Goal: Communication & Community: Answer question/provide support

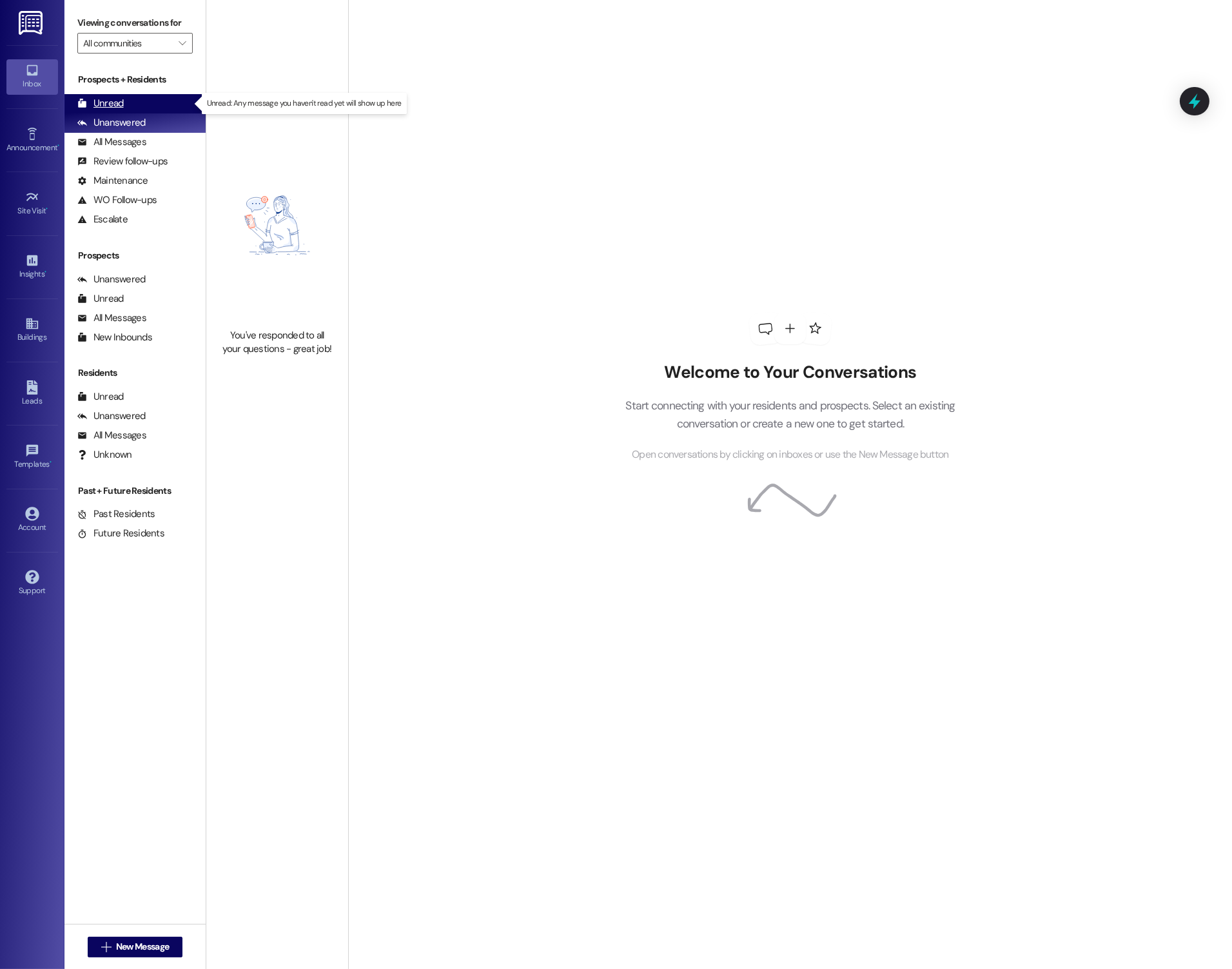
click at [88, 102] on div "Unread" at bounding box center [100, 103] width 47 height 14
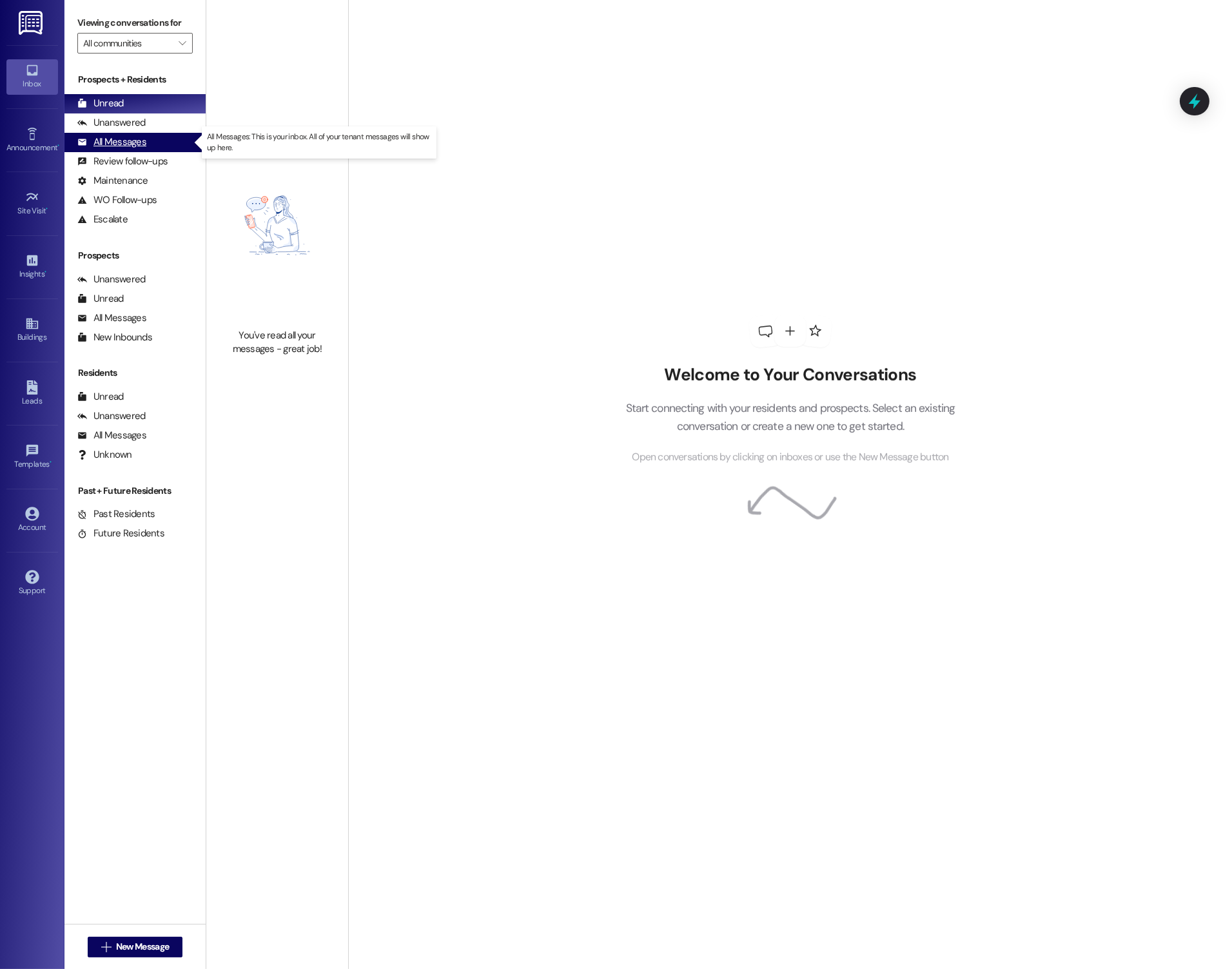
click at [94, 140] on div "All Messages" at bounding box center [111, 142] width 68 height 14
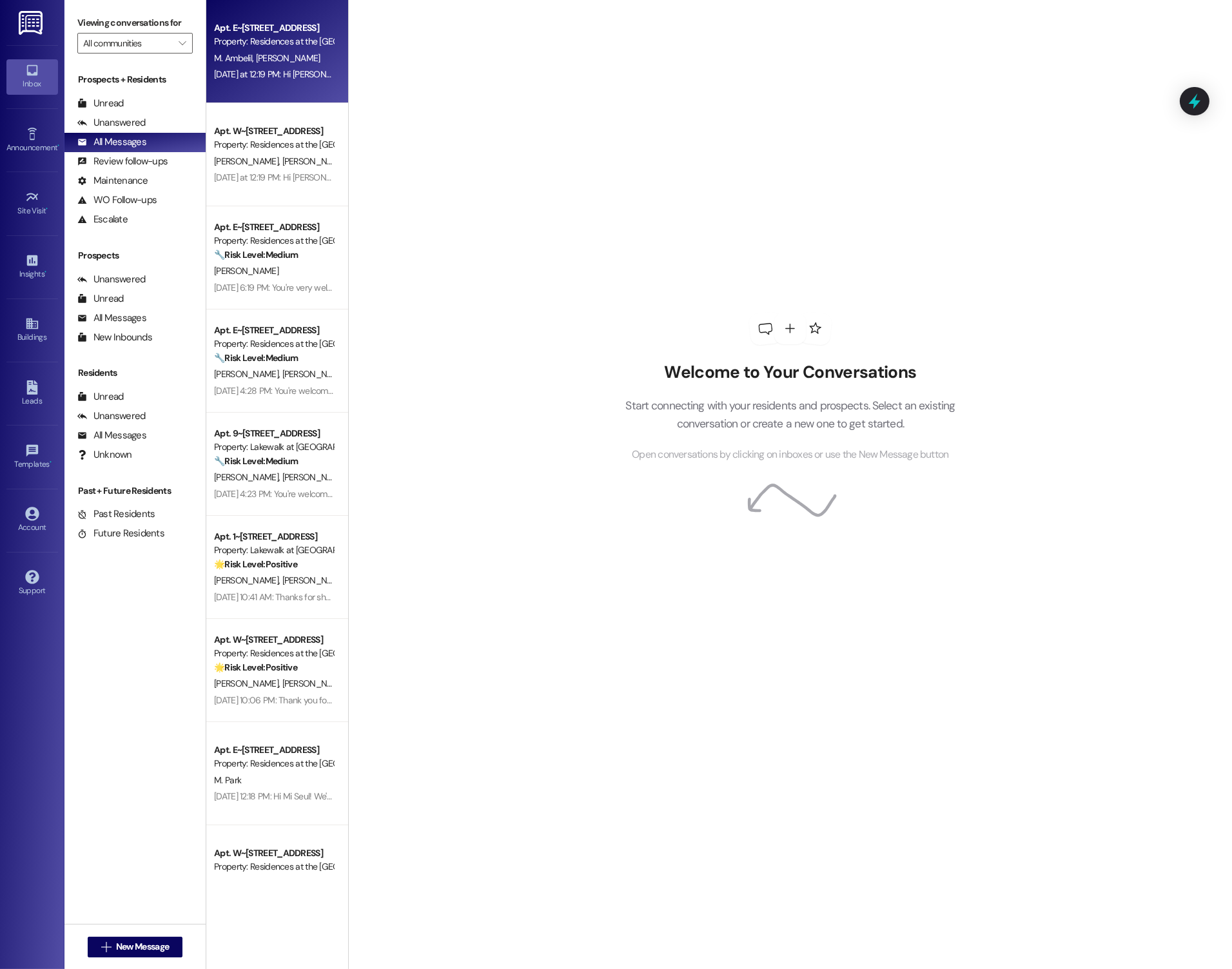
click at [230, 61] on span "M. Ambelil" at bounding box center [235, 59] width 42 height 12
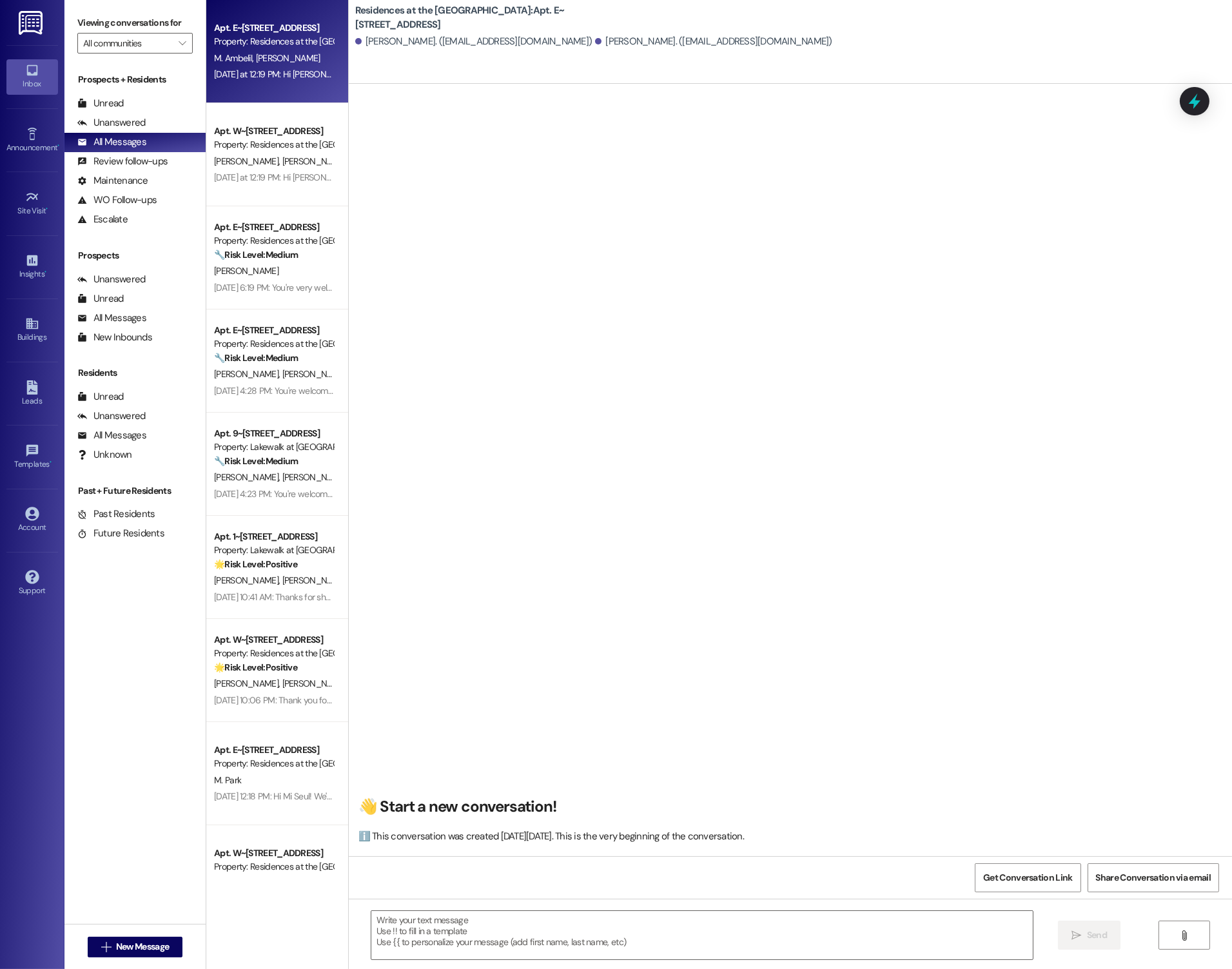
type textarea "Fetching suggested responses. Please feel free to read through the conversation…"
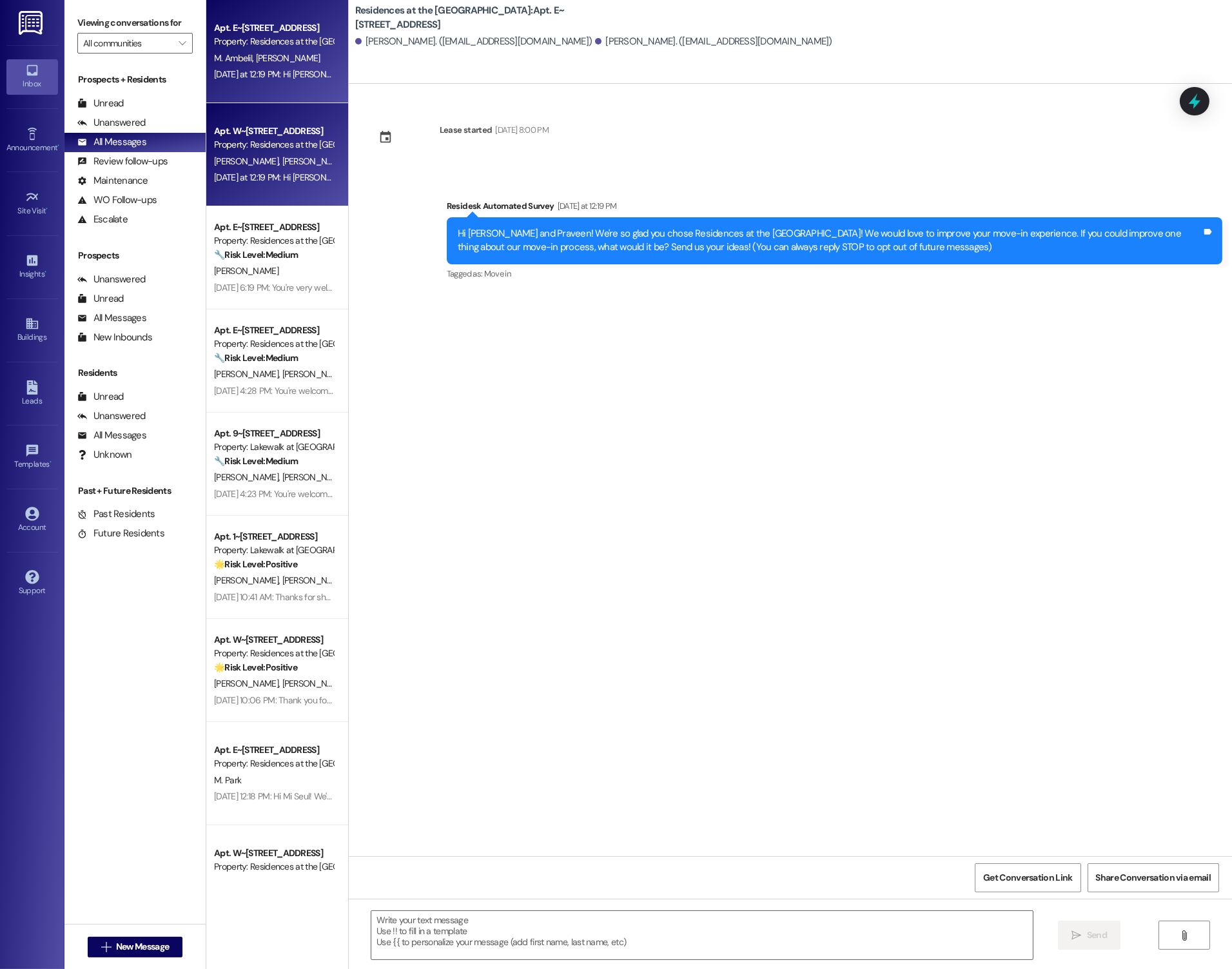
click at [260, 148] on div "Property: Residences at the [GEOGRAPHIC_DATA]" at bounding box center [274, 145] width 119 height 14
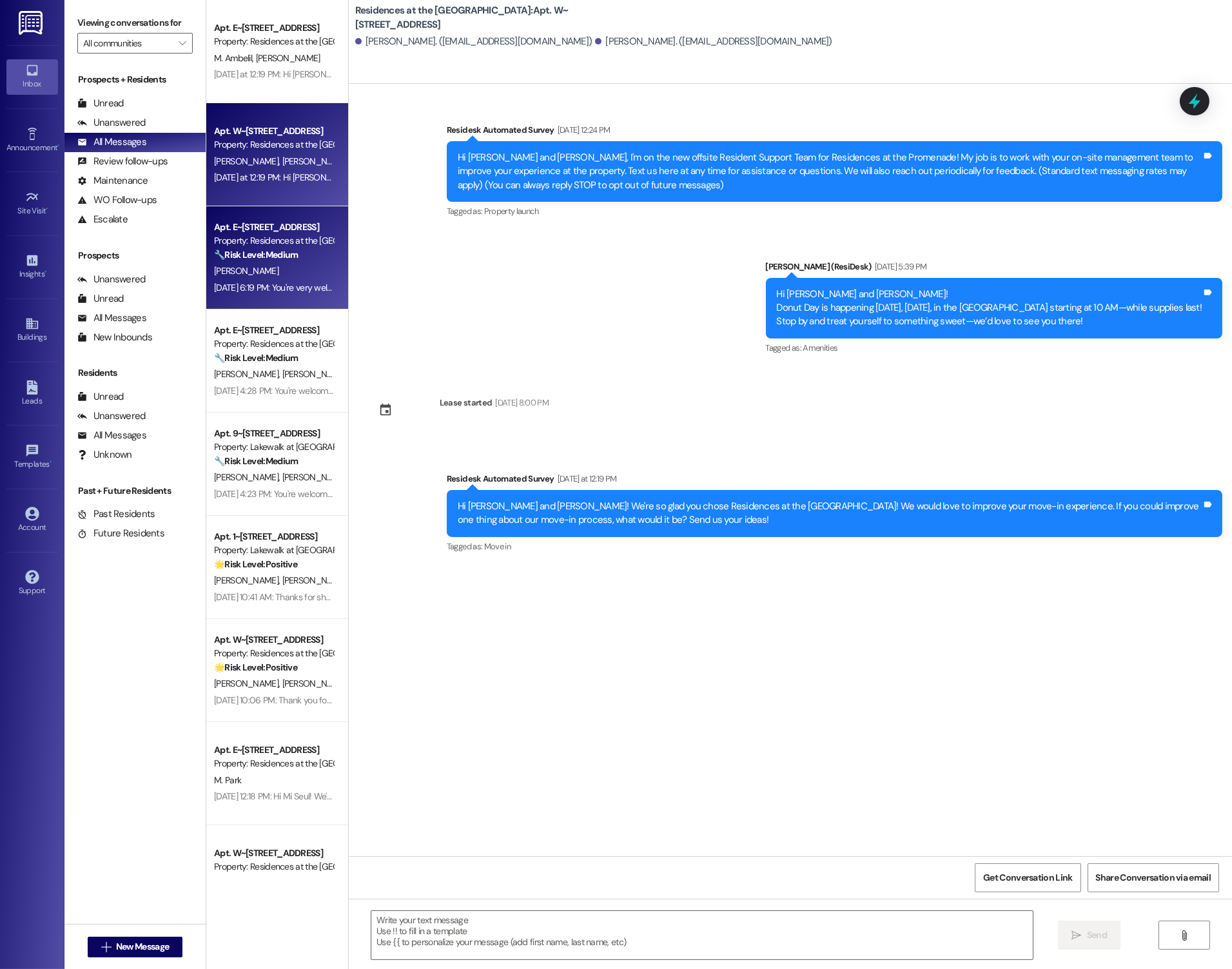
click at [255, 226] on div "Apt. E~[STREET_ADDRESS]" at bounding box center [274, 227] width 119 height 14
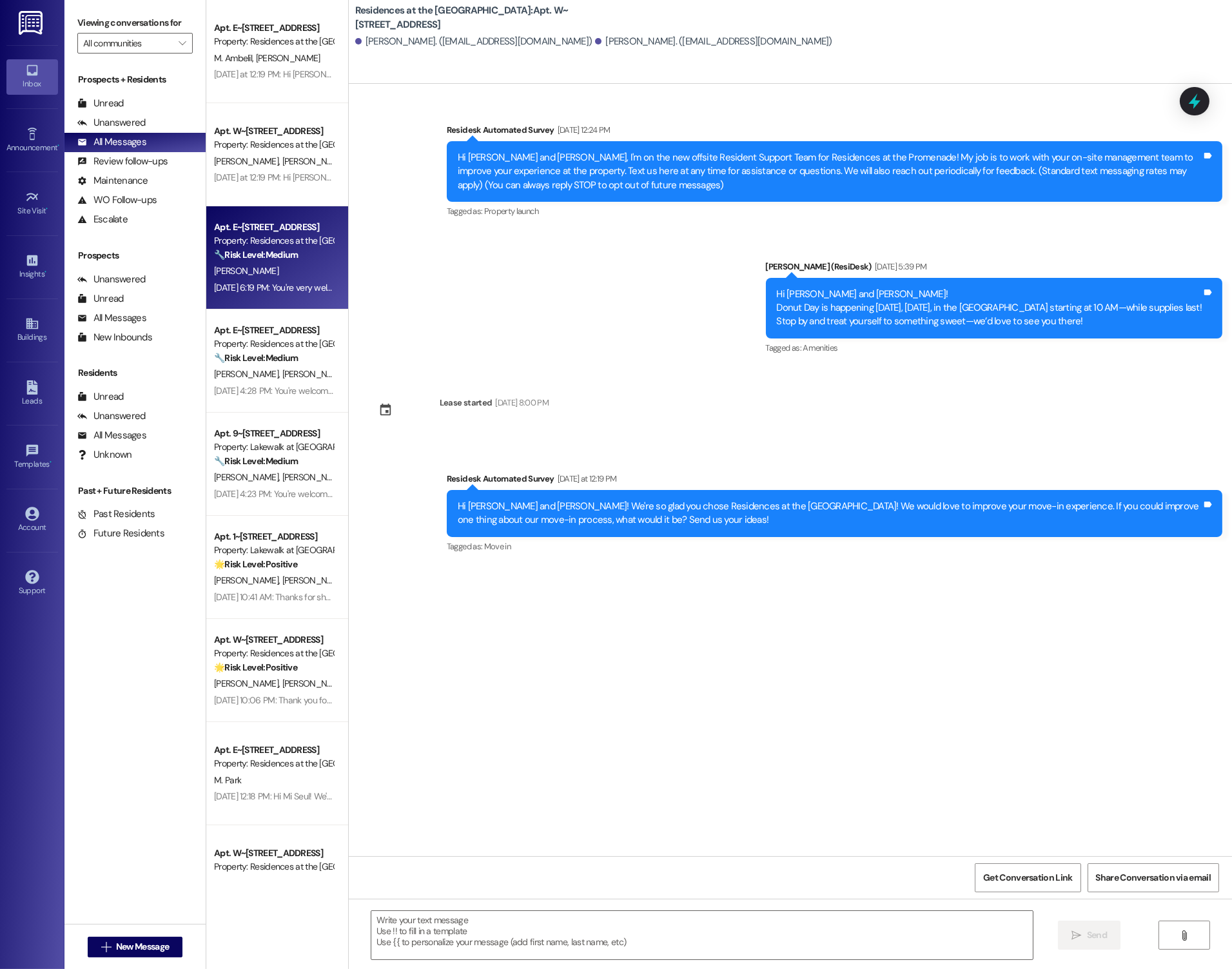
type textarea "Fetching suggested responses. Please feel free to read through the conversation…"
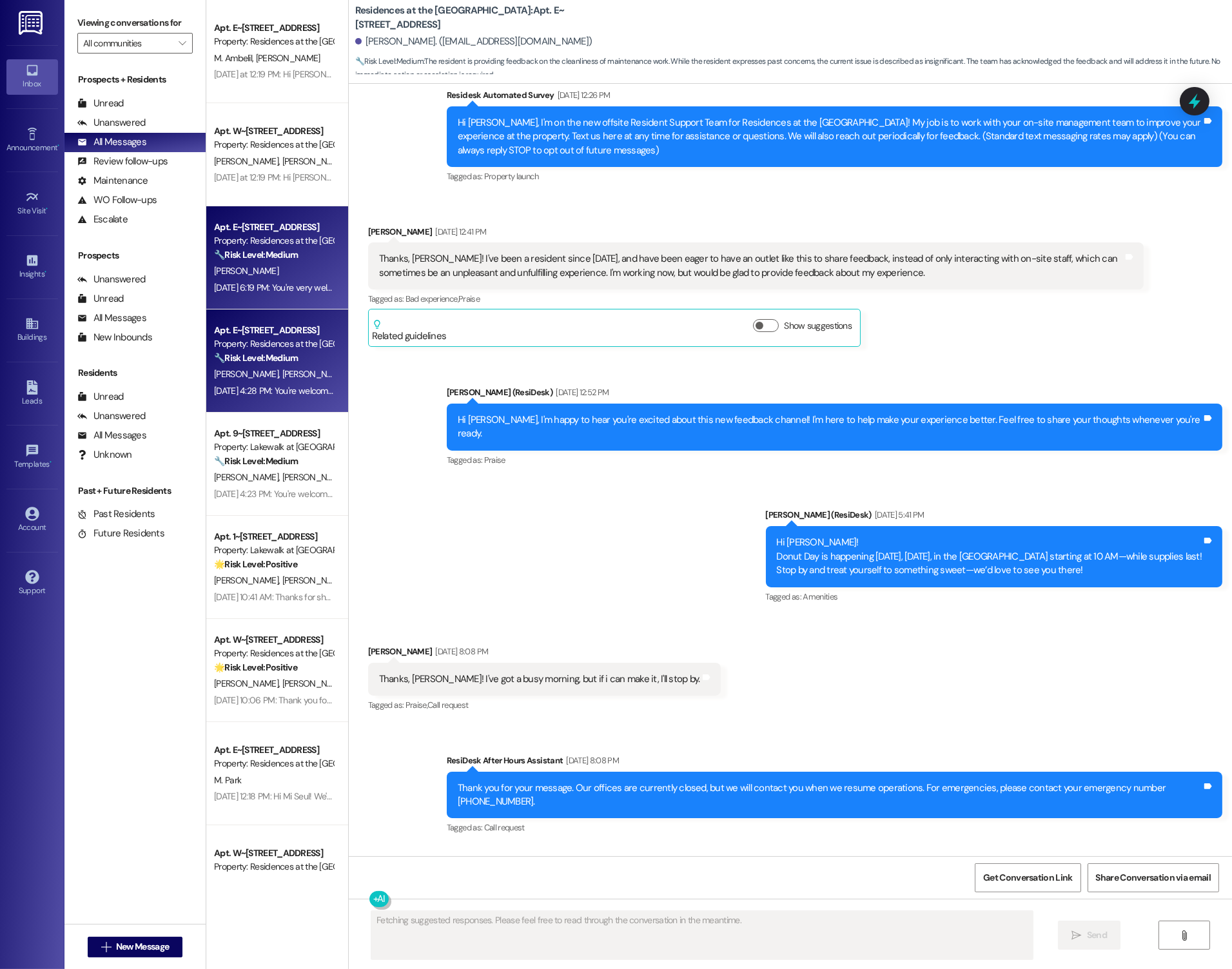
click at [256, 320] on div "Apt. E~[STREET_ADDRESS] Property: Residences at the Promenade 🔧 Risk Level: Med…" at bounding box center [277, 361] width 142 height 103
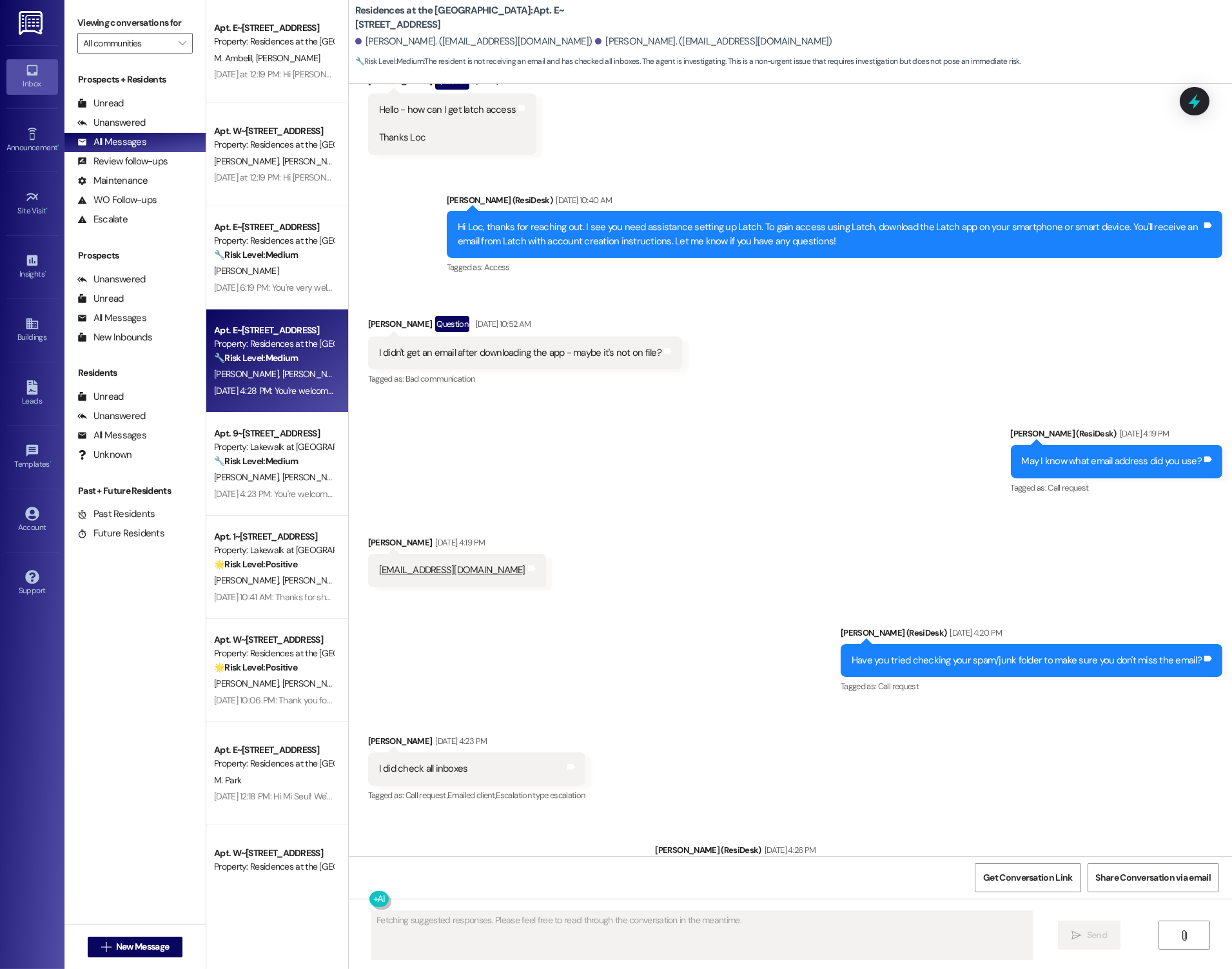
scroll to position [2427, 0]
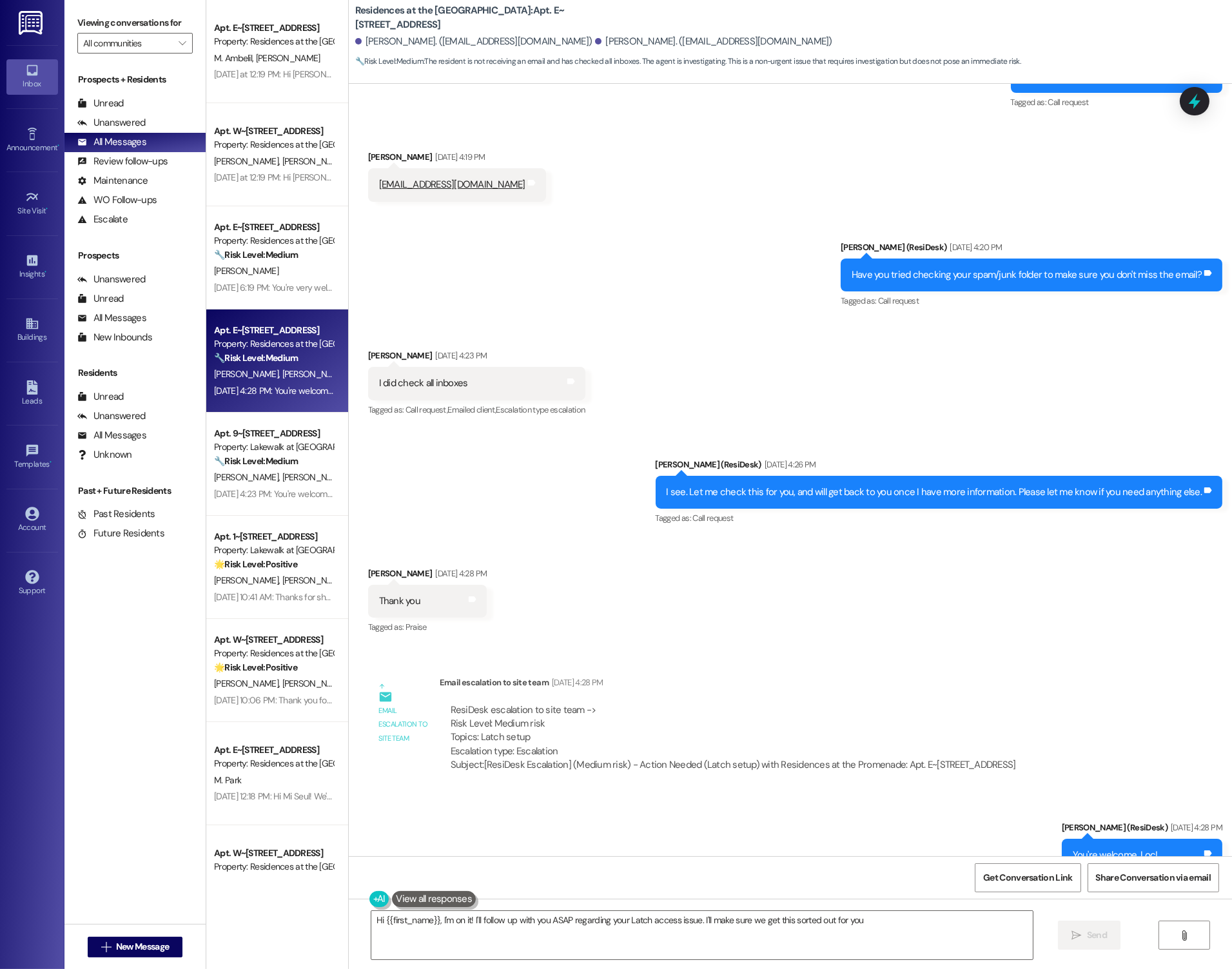
type textarea "Hi {{first_name}}, I'm on it! I'll follow up with you ASAP regarding your Latch…"
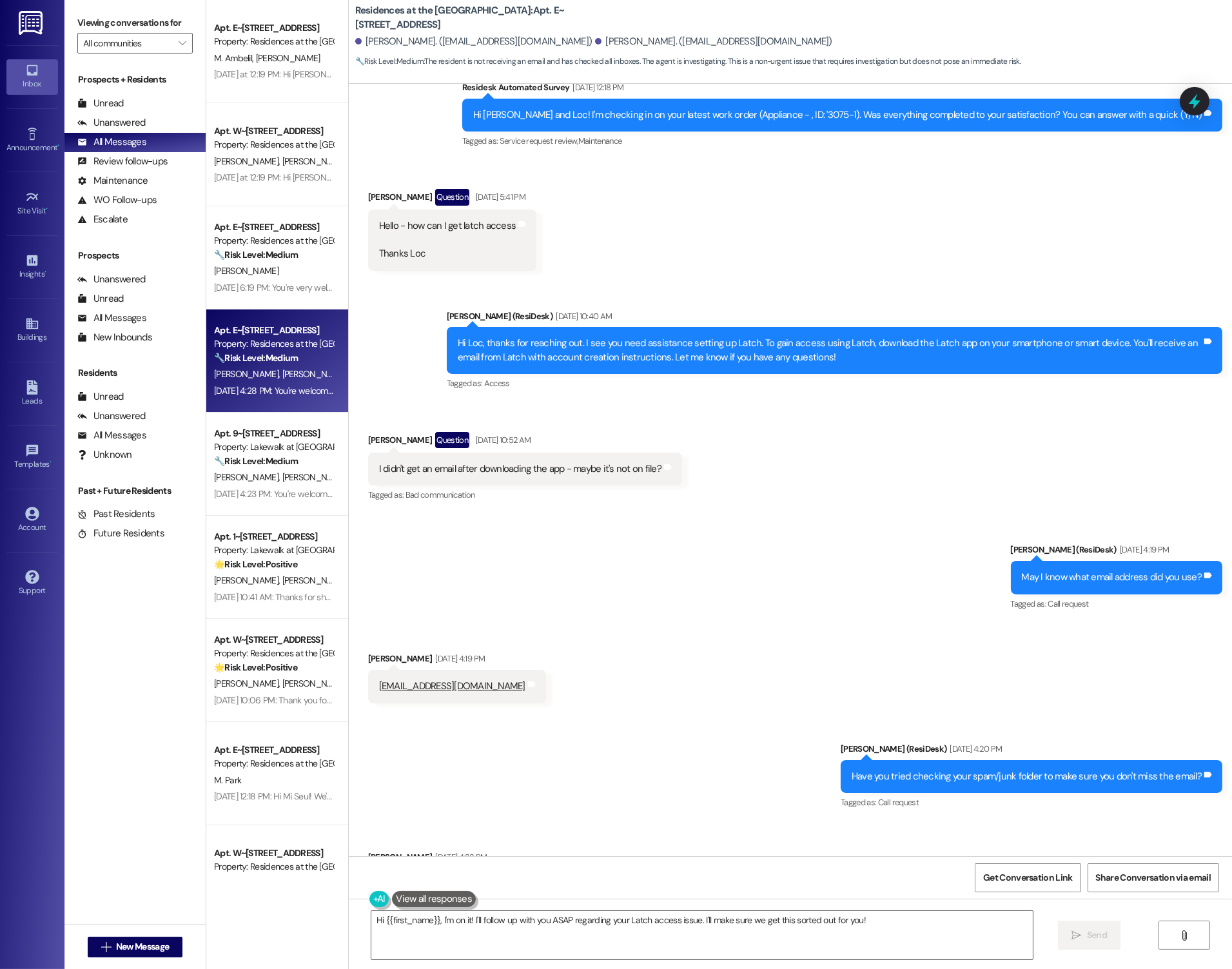
scroll to position [1748, 0]
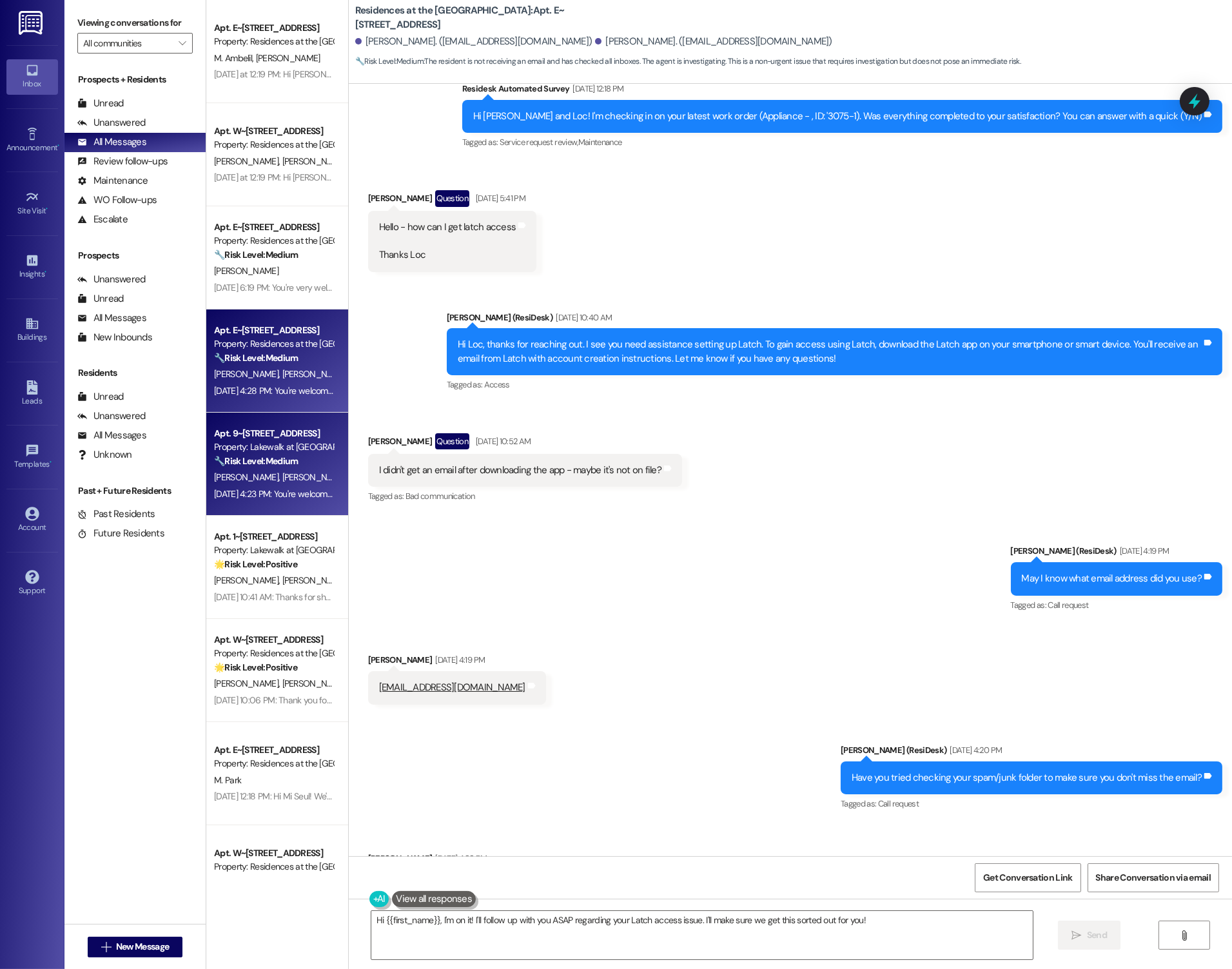
click at [266, 450] on div "Property: Lakewalk at [GEOGRAPHIC_DATA]" at bounding box center [274, 447] width 119 height 14
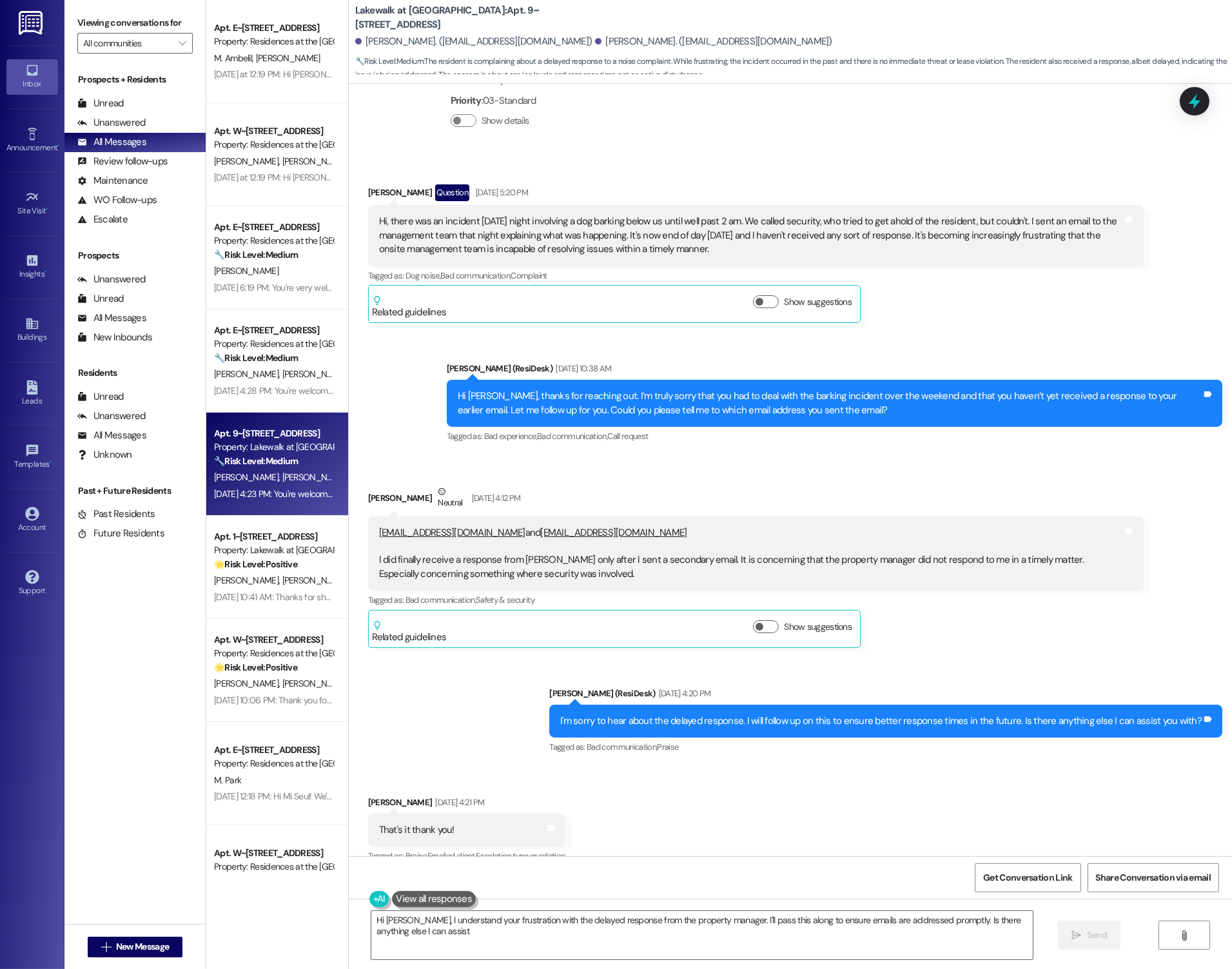
scroll to position [2458, 0]
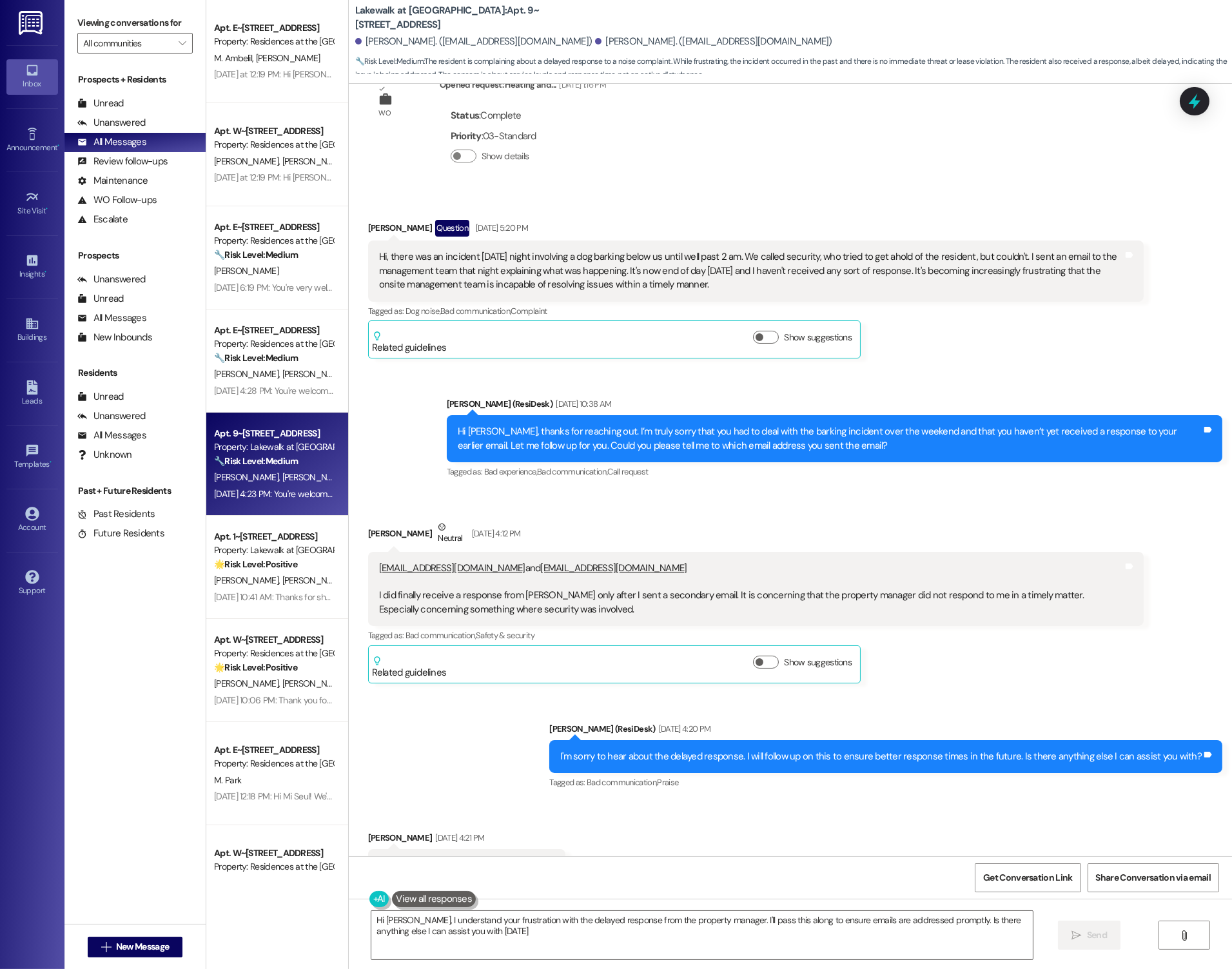
type textarea "Hi [PERSON_NAME], I understand your frustration with the delayed response from …"
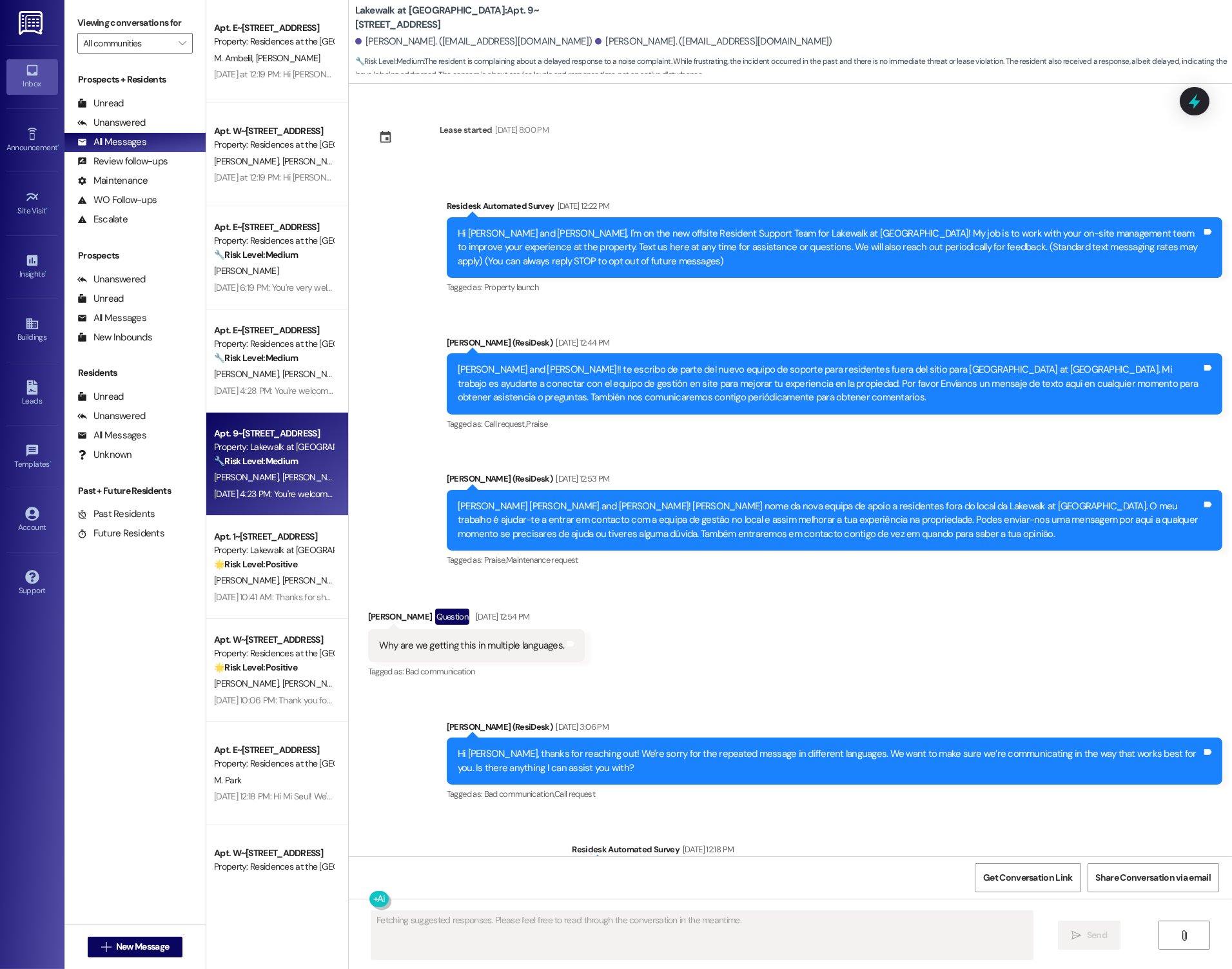
scroll to position [501, 0]
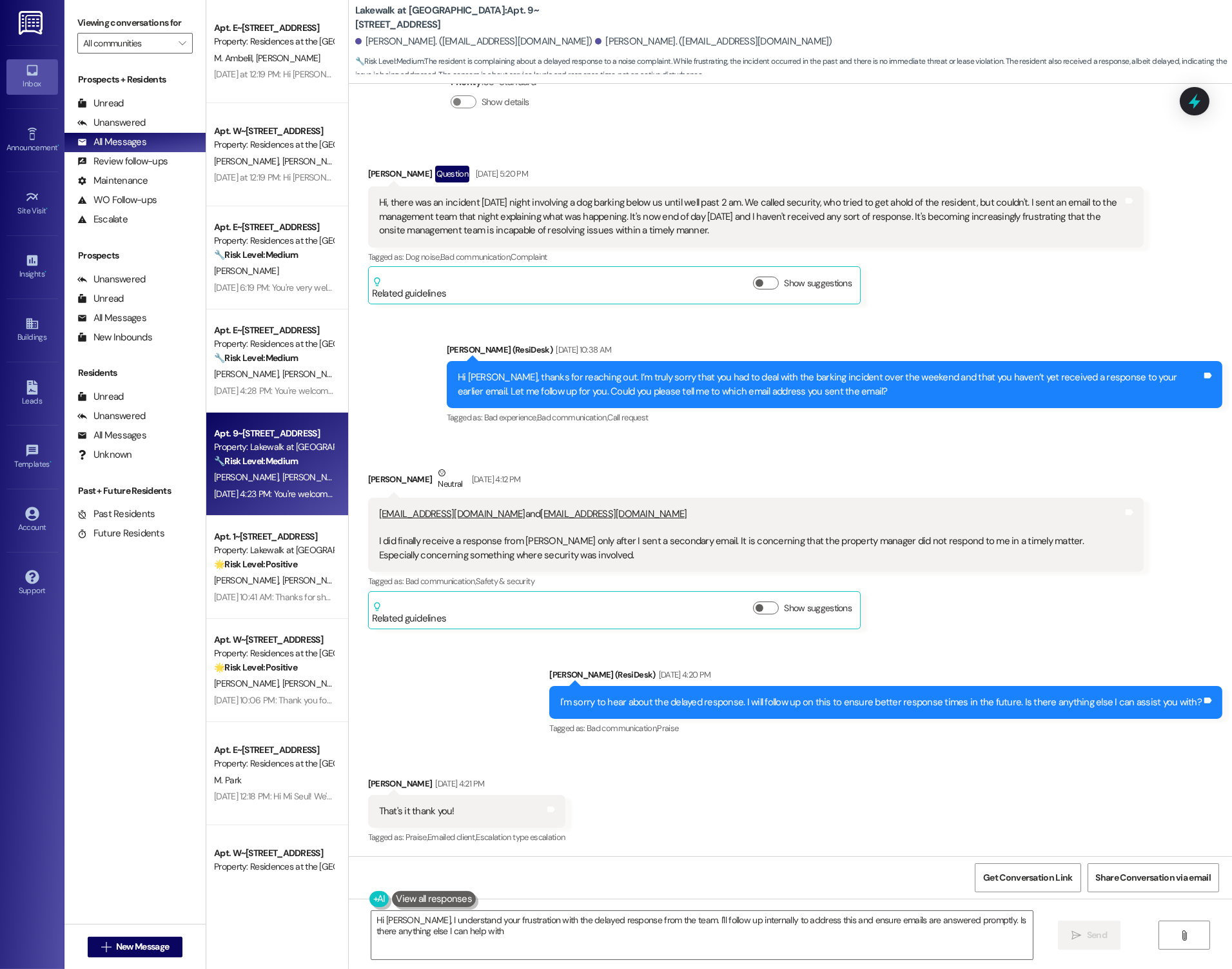
type textarea "Hi [PERSON_NAME], I understand your frustration with the delayed response from …"
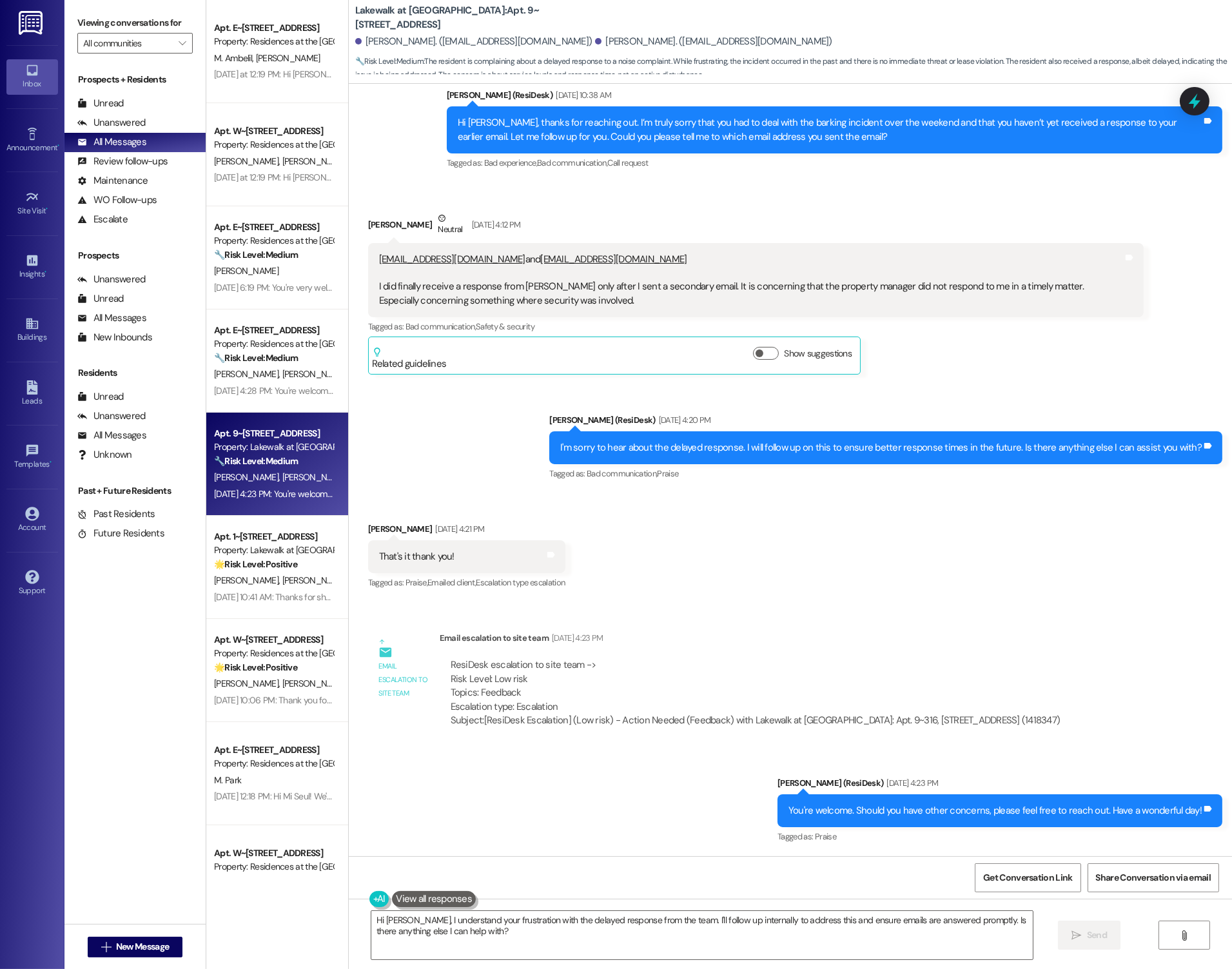
scroll to position [2884, 0]
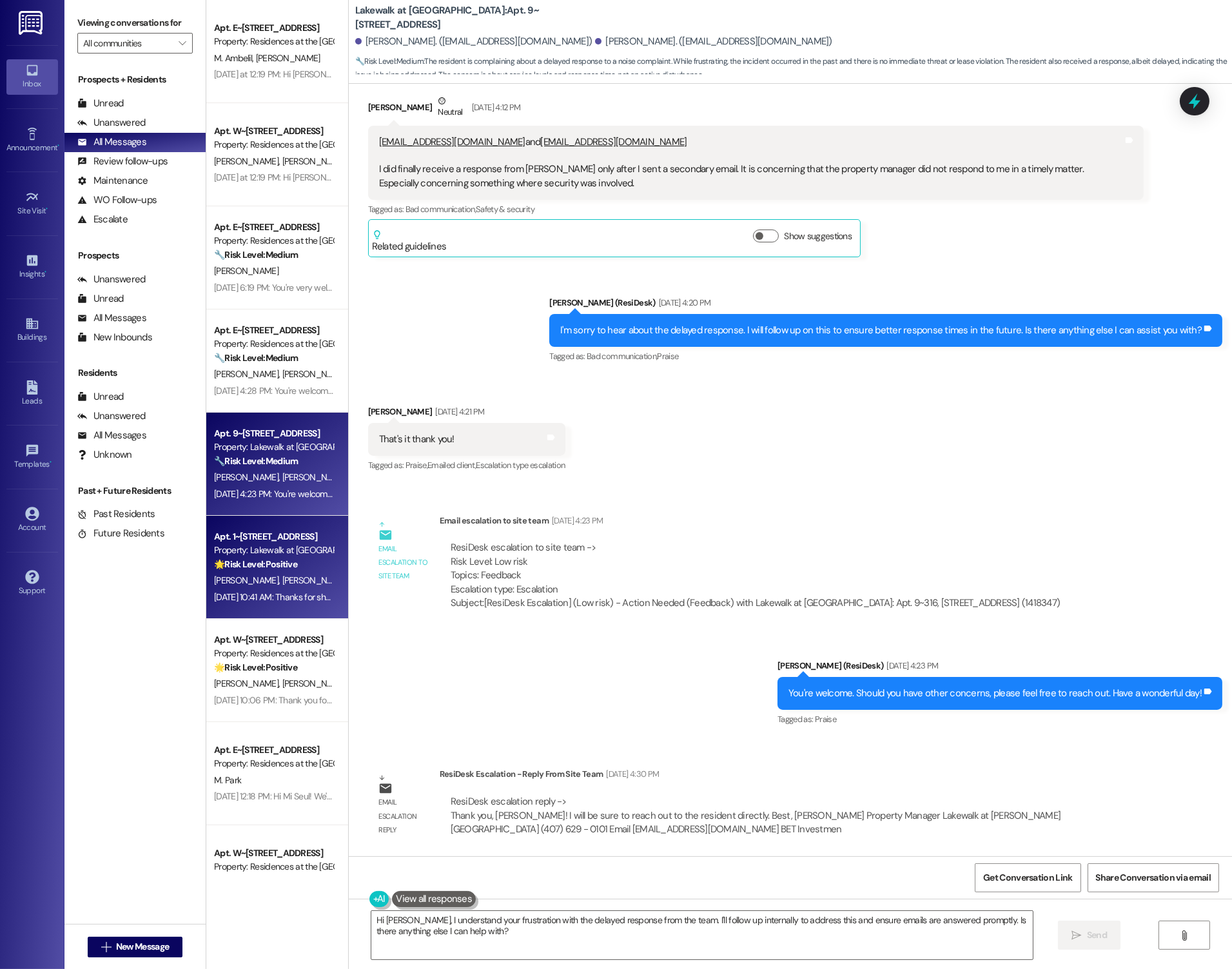
click at [284, 575] on span "[PERSON_NAME]" at bounding box center [316, 581] width 68 height 12
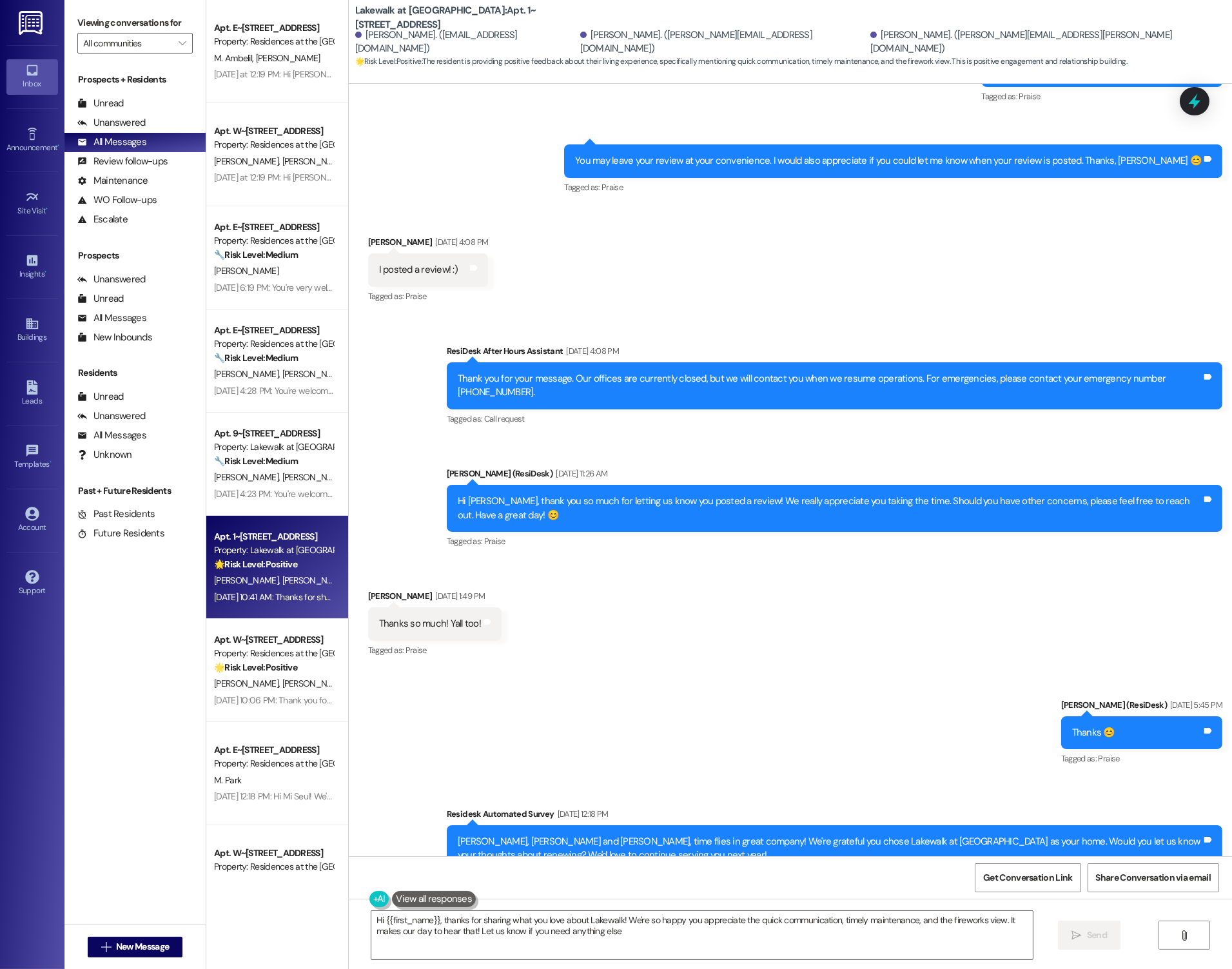
type textarea "Hi {{first_name}}, thanks for sharing what you love about Lakewalk! We're so ha…"
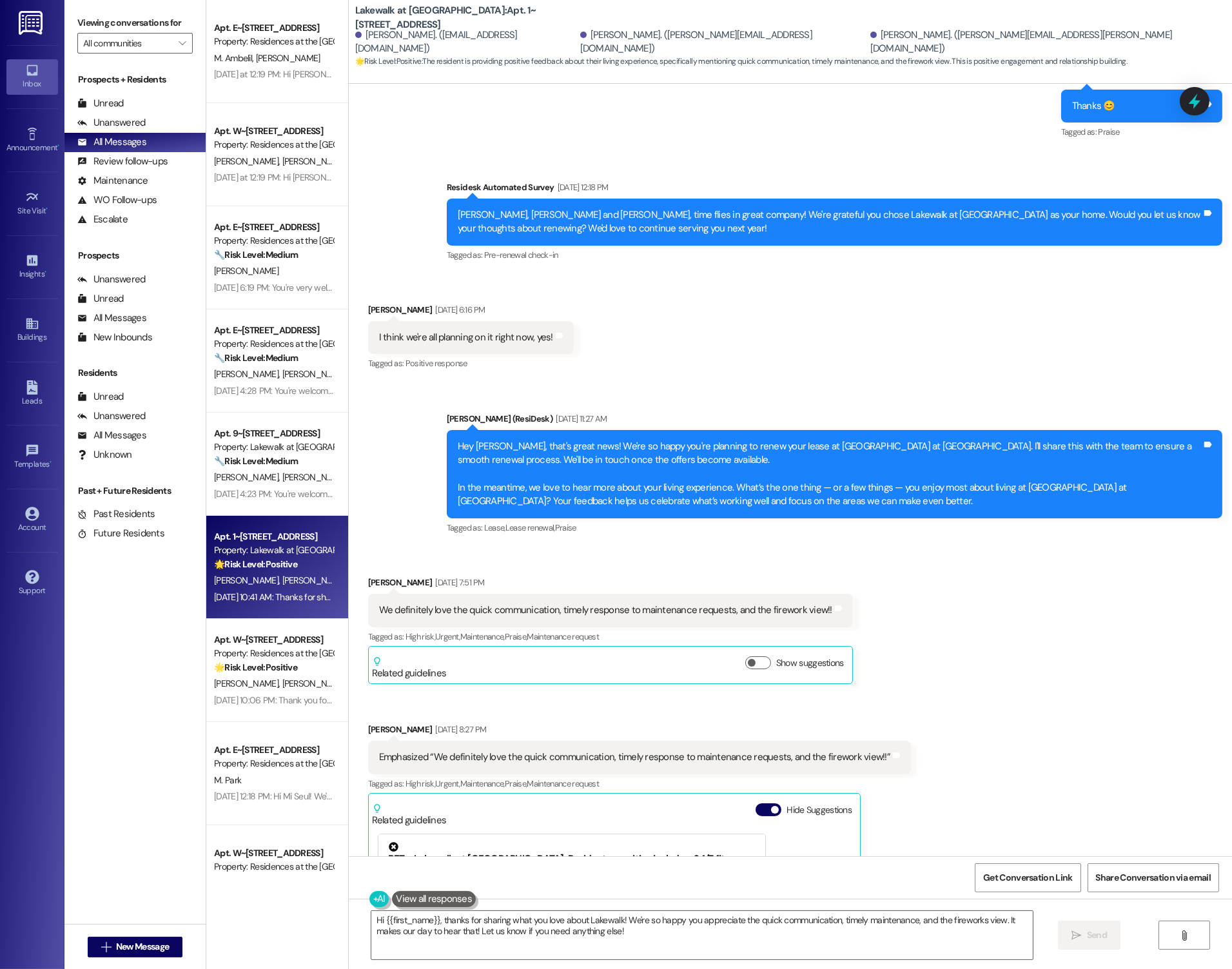
scroll to position [2866, 0]
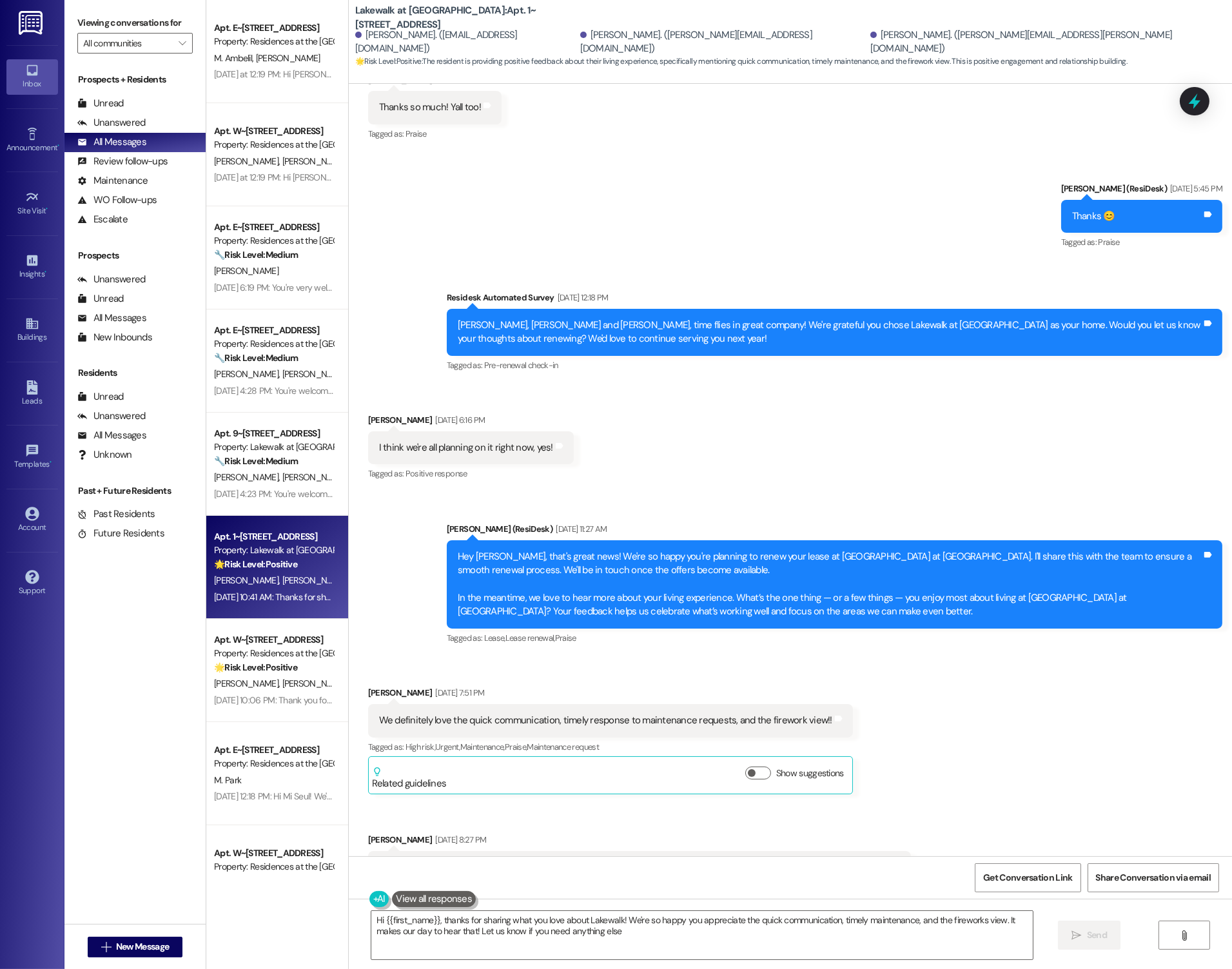
type textarea "Hi {{first_name}}, thanks for sharing what you love about Lakewalk! We're so ha…"
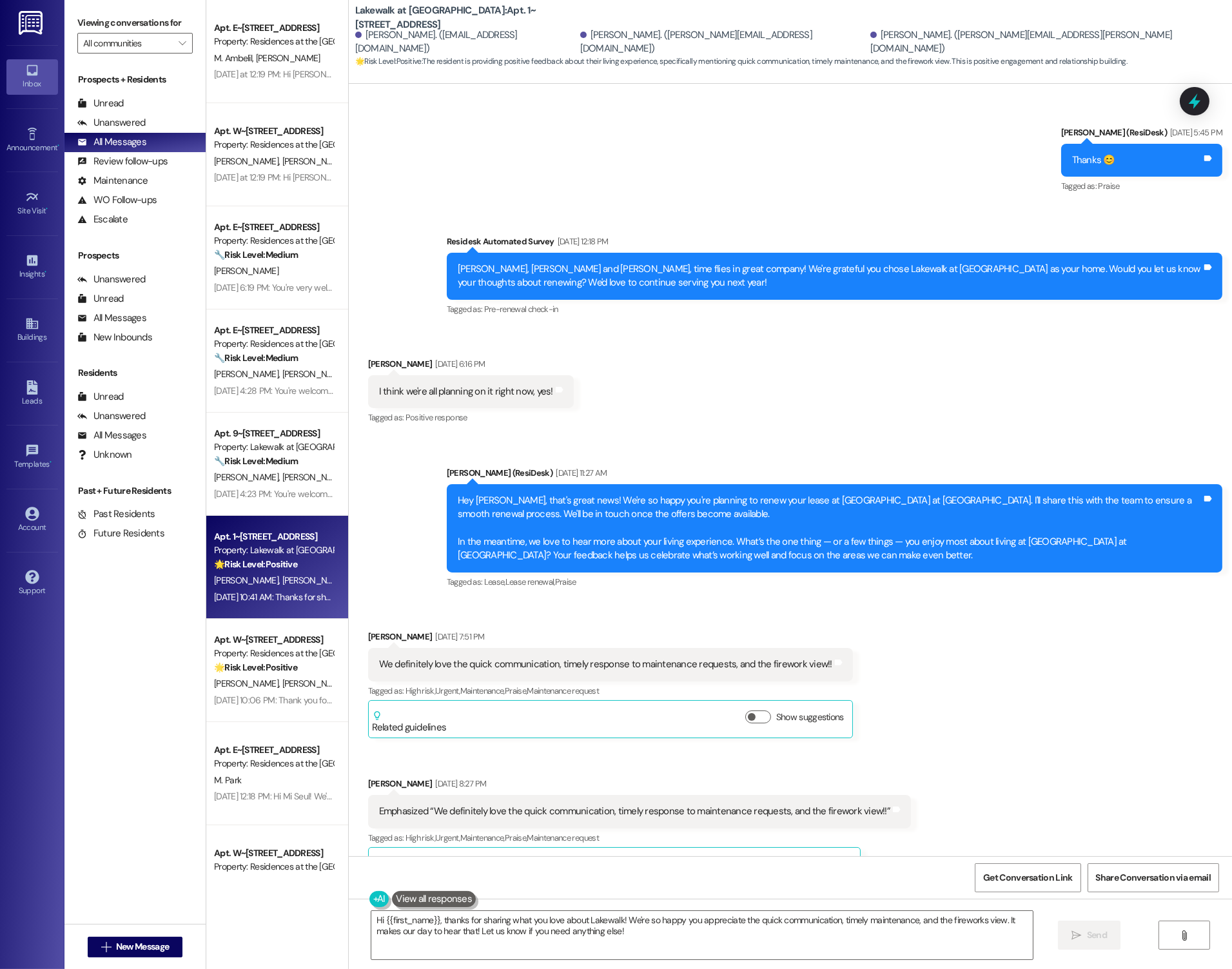
scroll to position [3142, 0]
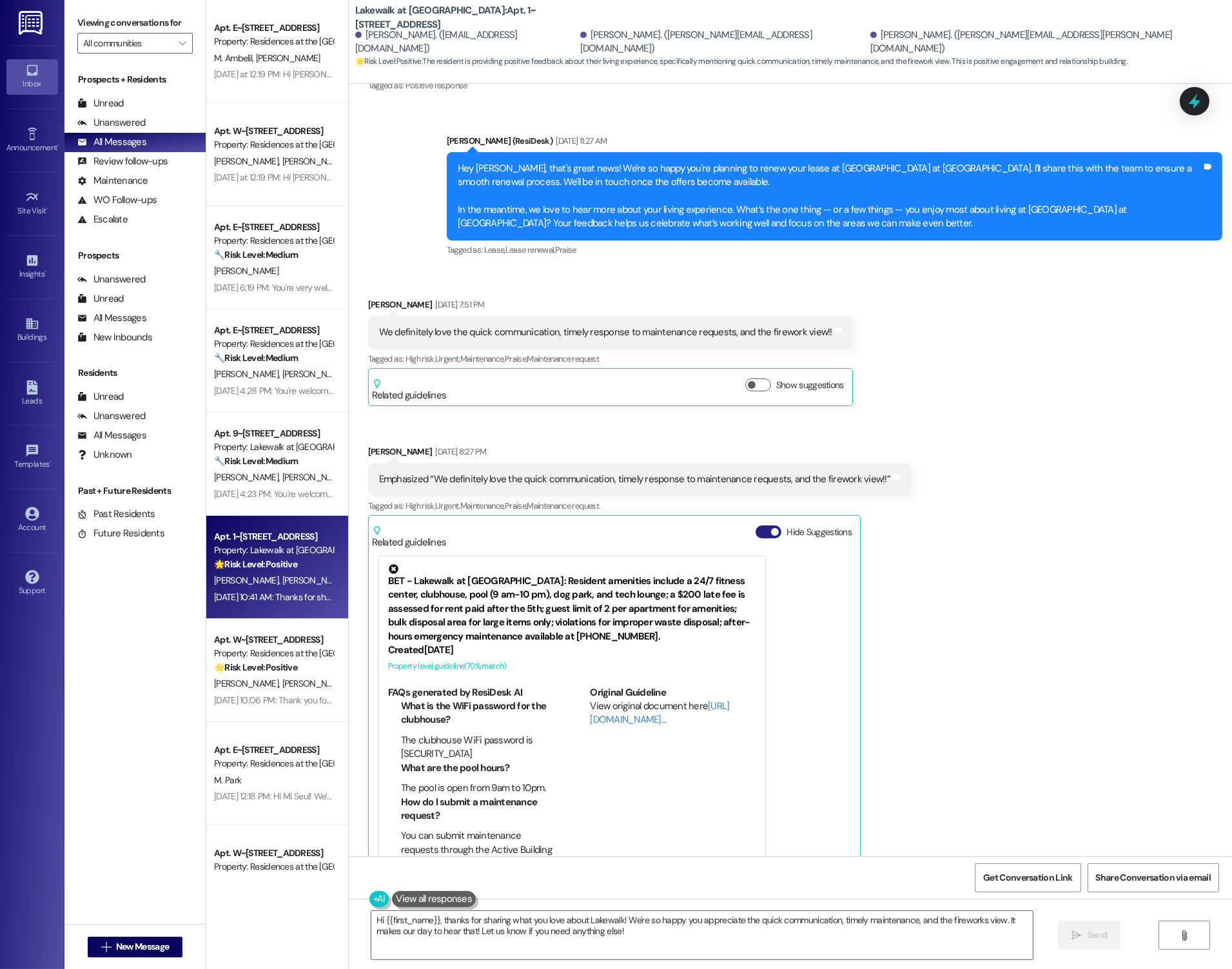
click at [771, 528] on span "button" at bounding box center [775, 532] width 8 height 8
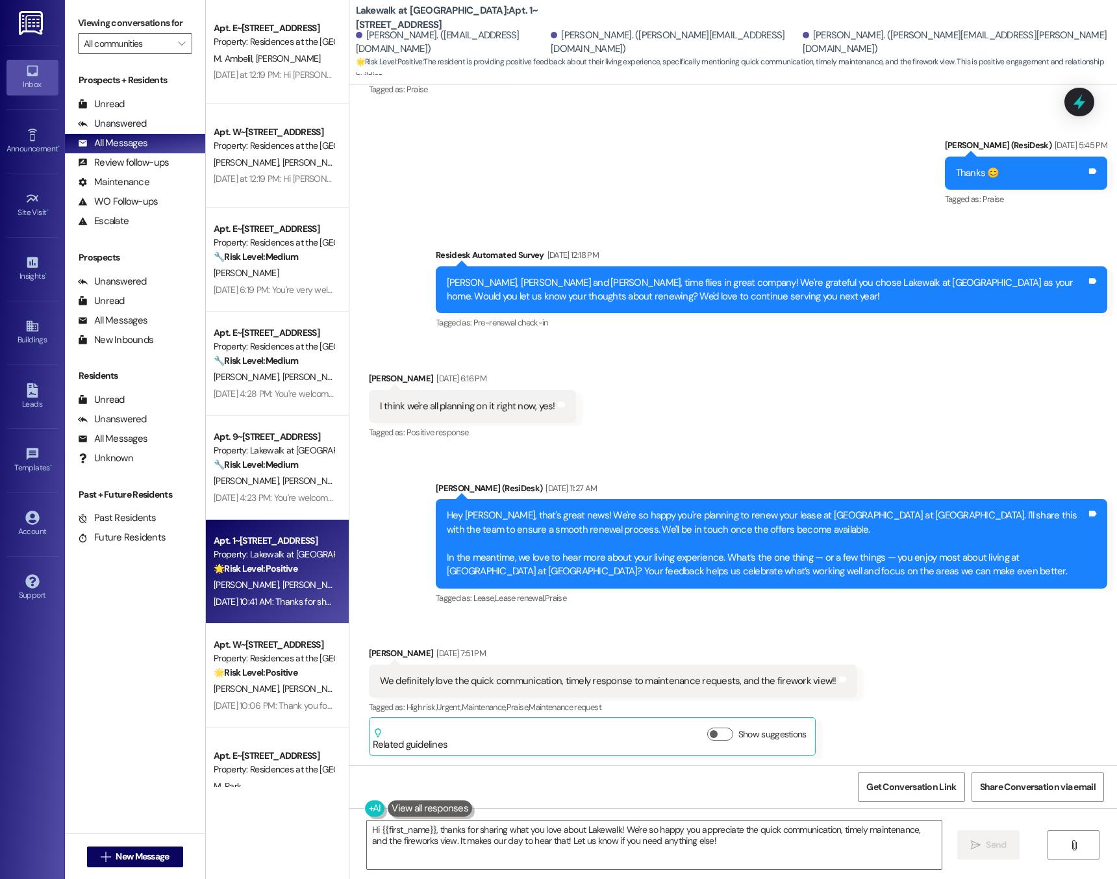
scroll to position [2873, 0]
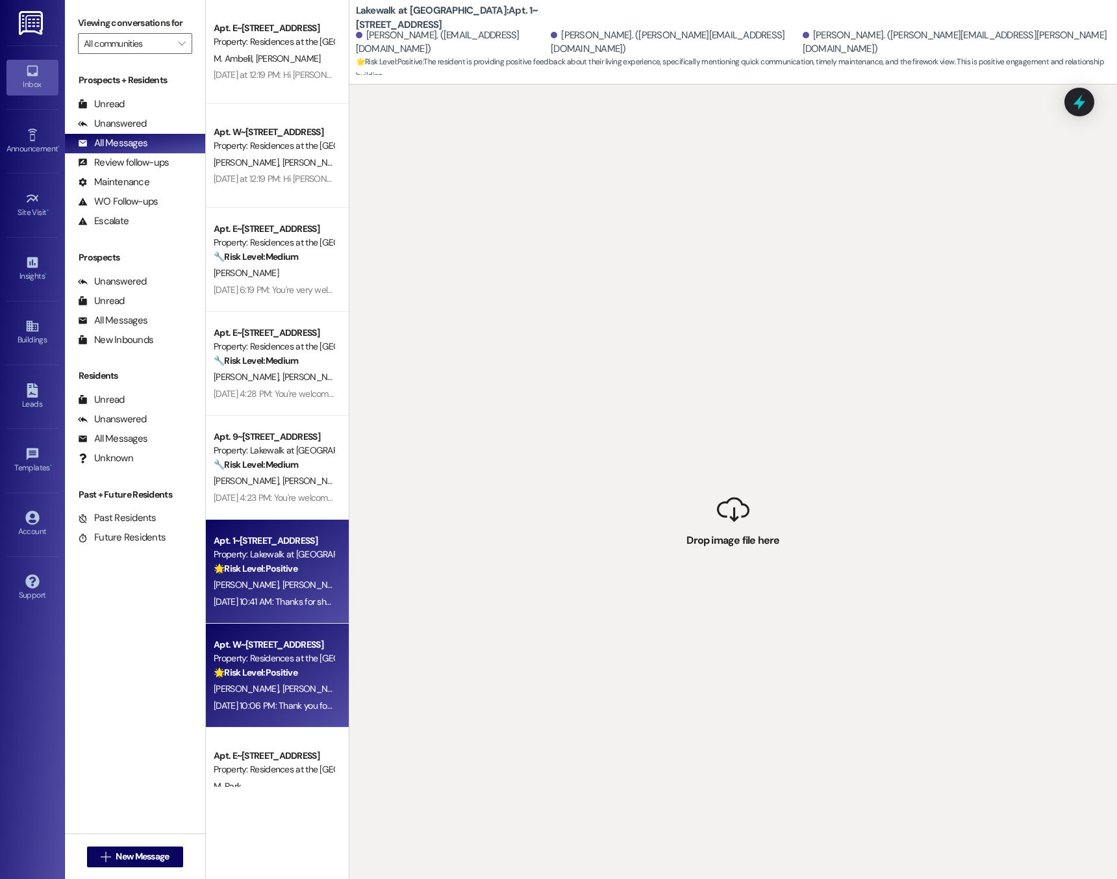
click at [273, 666] on strong "🌟 Risk Level: Positive" at bounding box center [256, 672] width 84 height 12
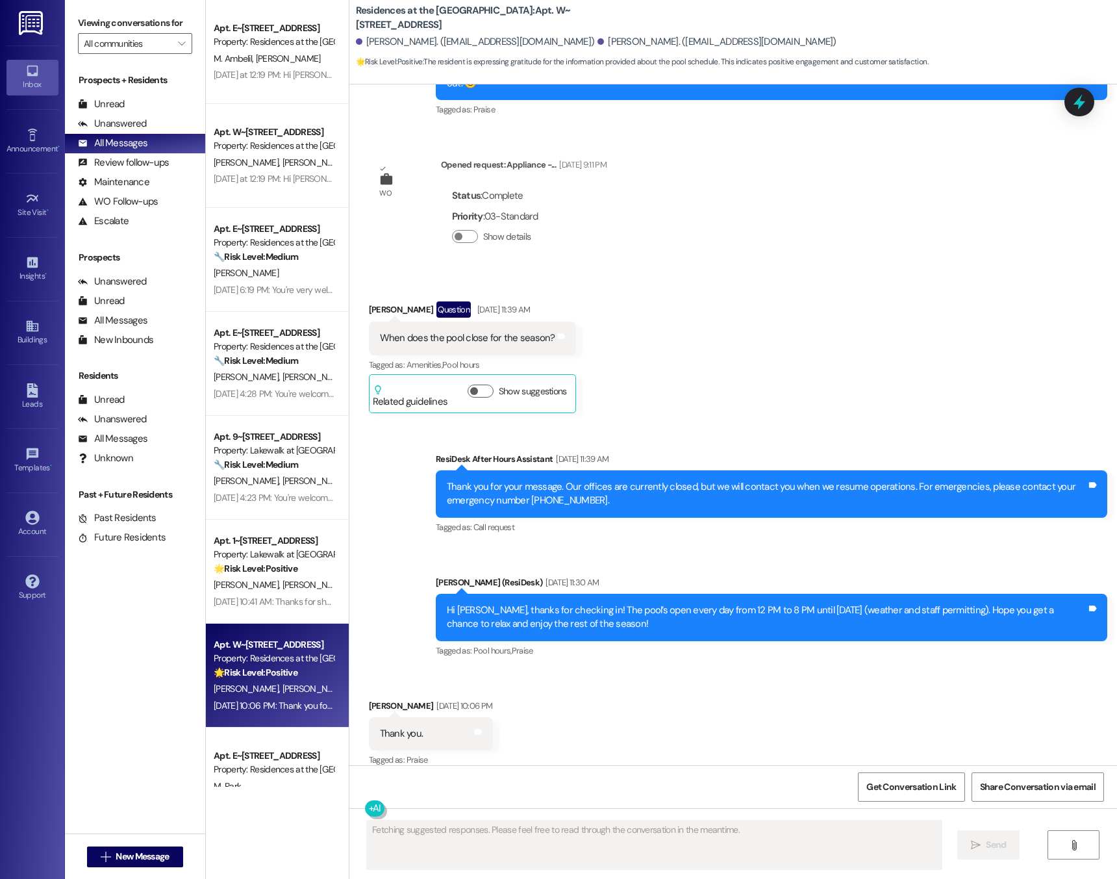
scroll to position [3419, 0]
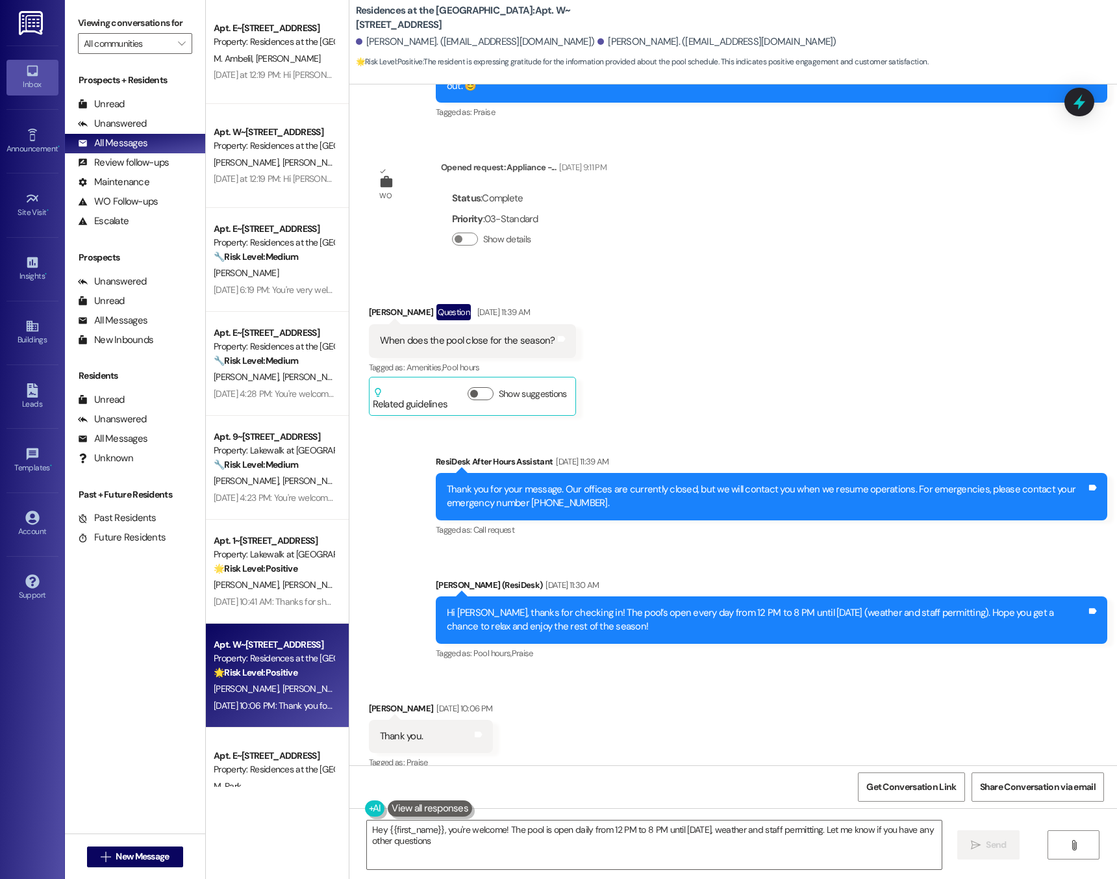
type textarea "Hey {{first_name}}, you're welcome! The pool is open daily from 12 PM to 8 PM u…"
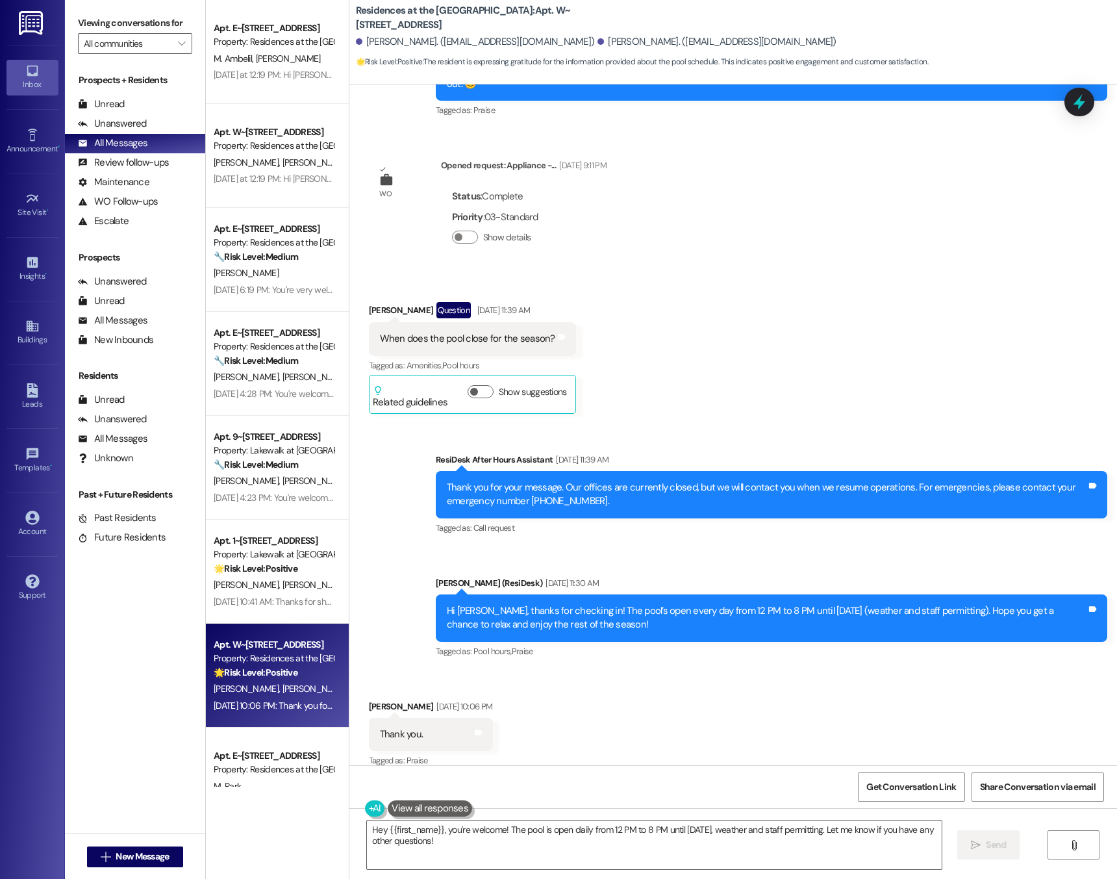
scroll to position [3450, 0]
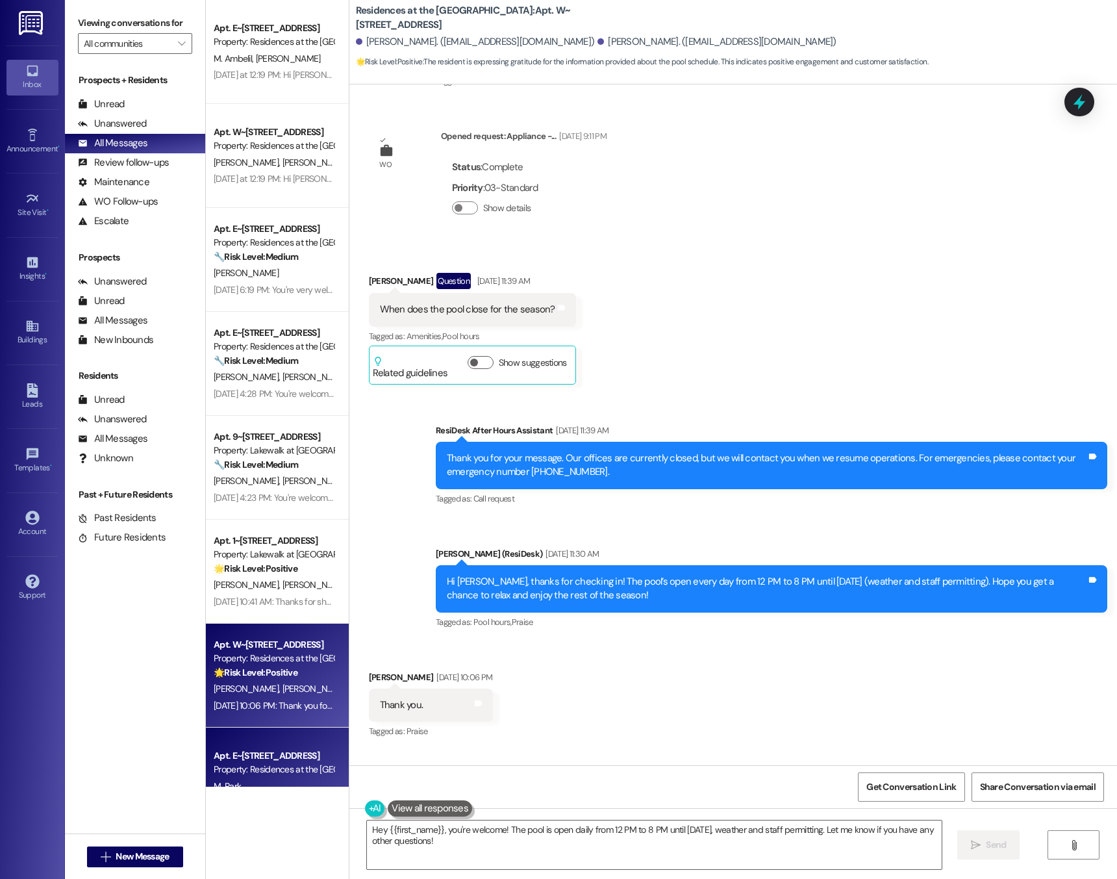
click at [243, 768] on div "Property: Residences at the [GEOGRAPHIC_DATA]" at bounding box center [274, 769] width 120 height 14
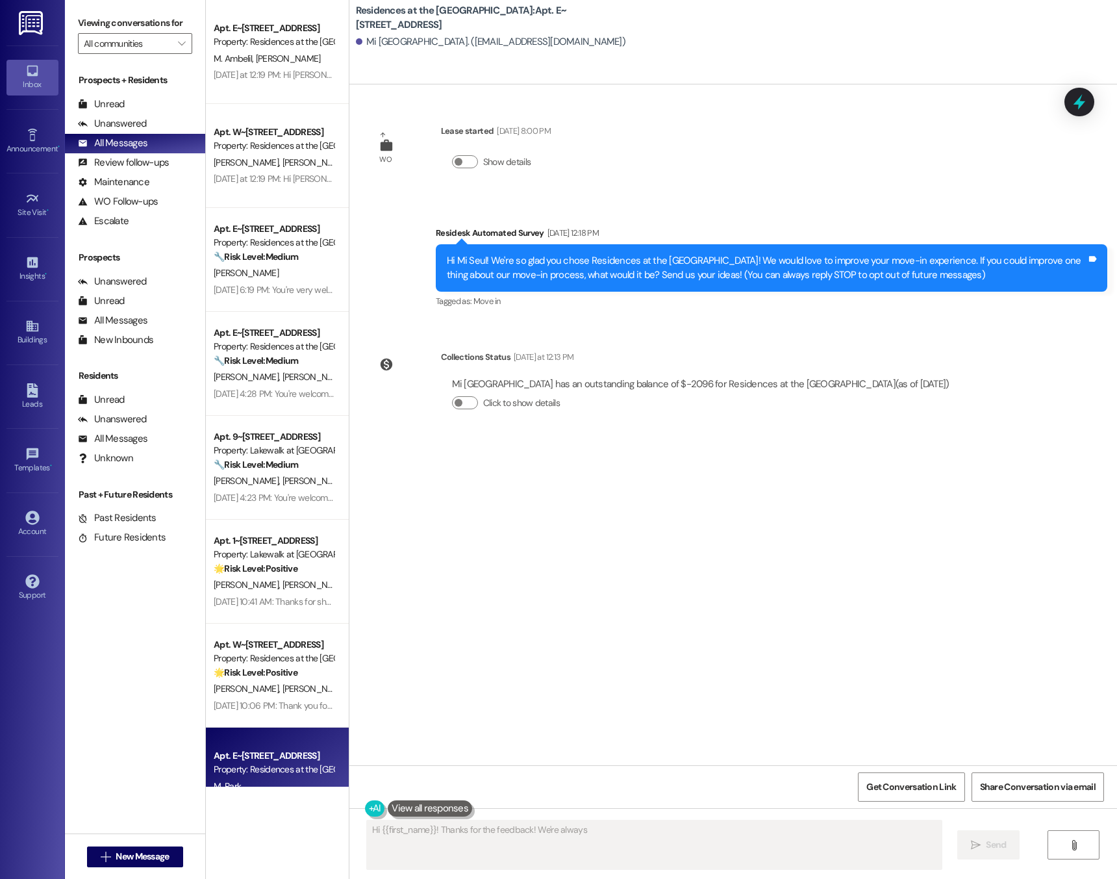
scroll to position [0, 0]
type textarea "Hi {{first_name}}! Thanks for the feedback! We're always looking for ways to im…"
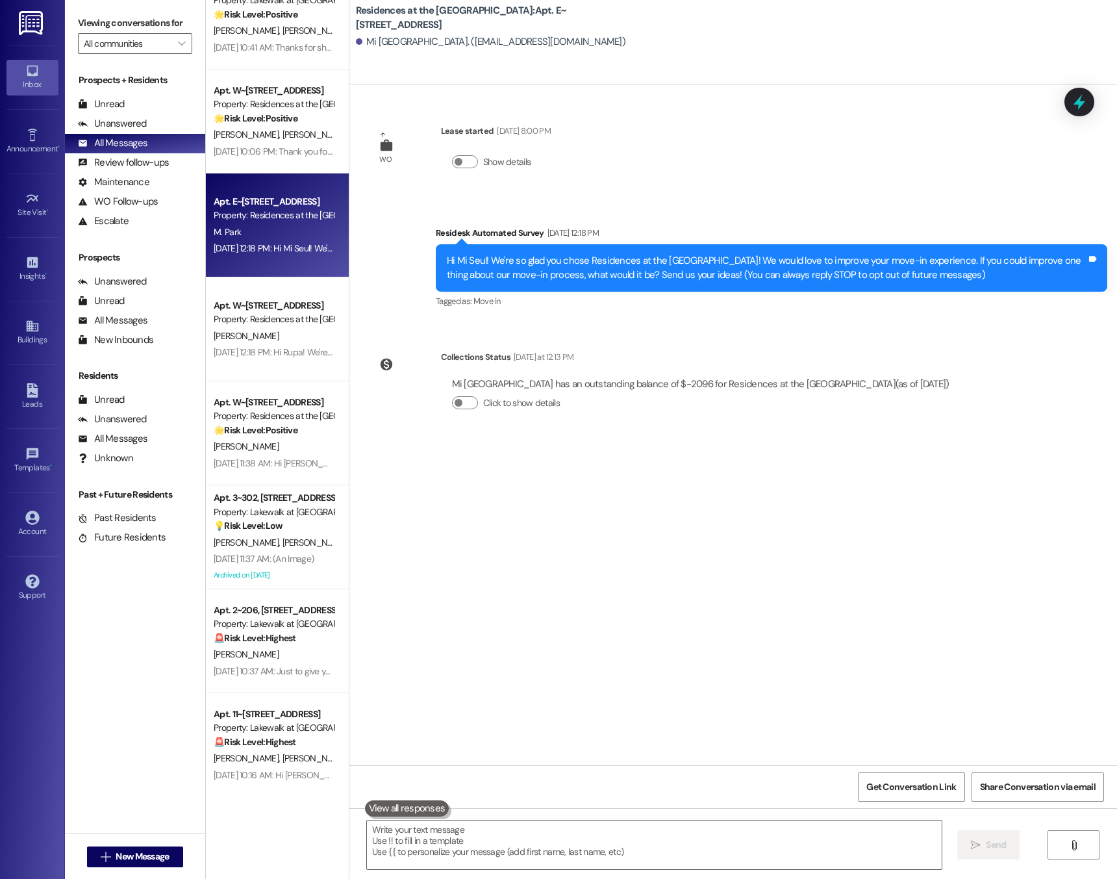
scroll to position [556, 0]
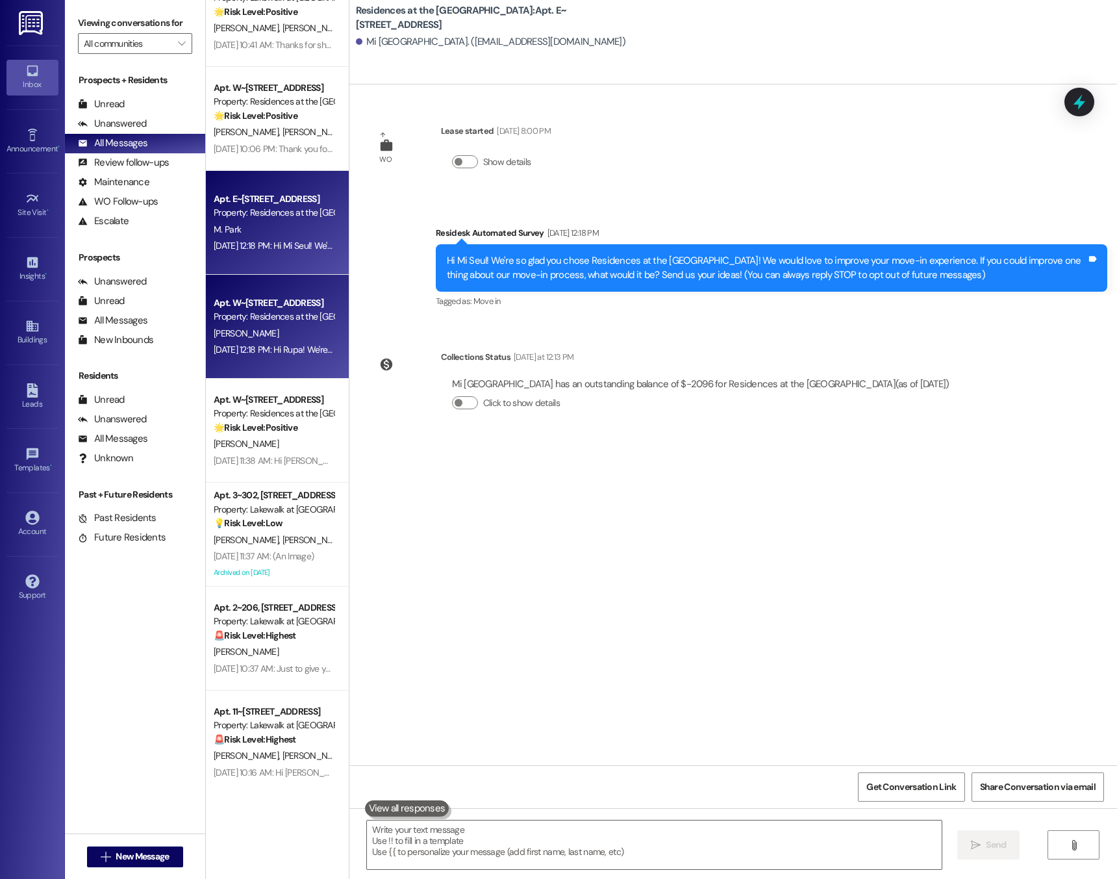
click at [273, 360] on div "Apt. W~[STREET_ADDRESS] Property: Residences at the [GEOGRAPHIC_DATA][PERSON_NA…" at bounding box center [277, 327] width 143 height 104
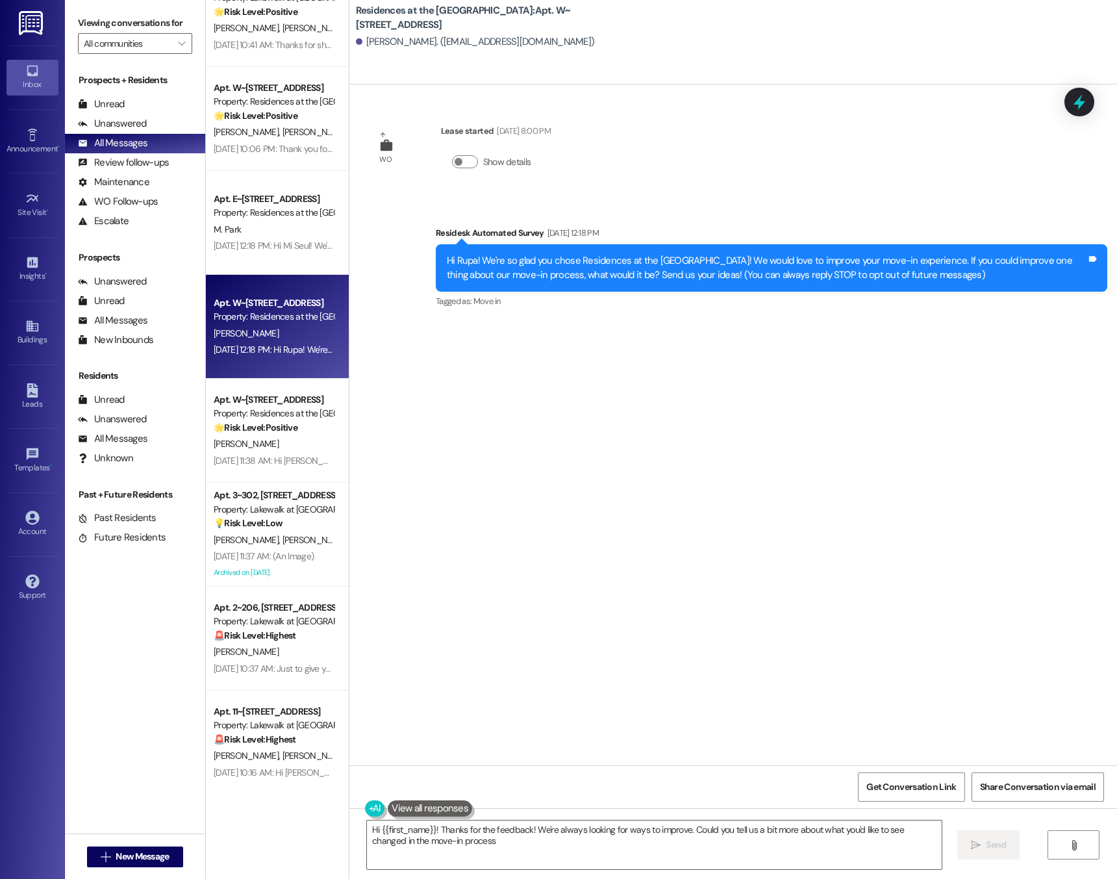
type textarea "Hi {{first_name}}! Thanks for the feedback! We're always looking for ways to im…"
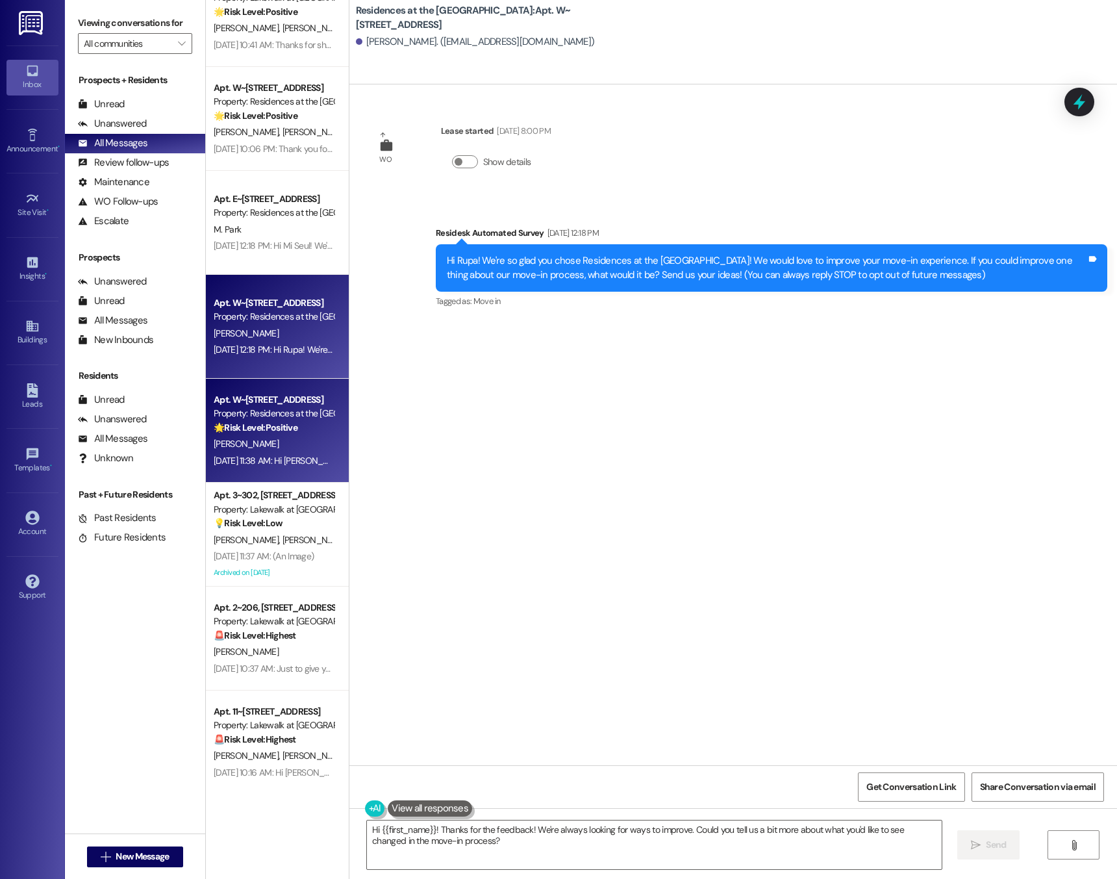
click at [258, 424] on strong "🌟 Risk Level: Positive" at bounding box center [256, 427] width 84 height 12
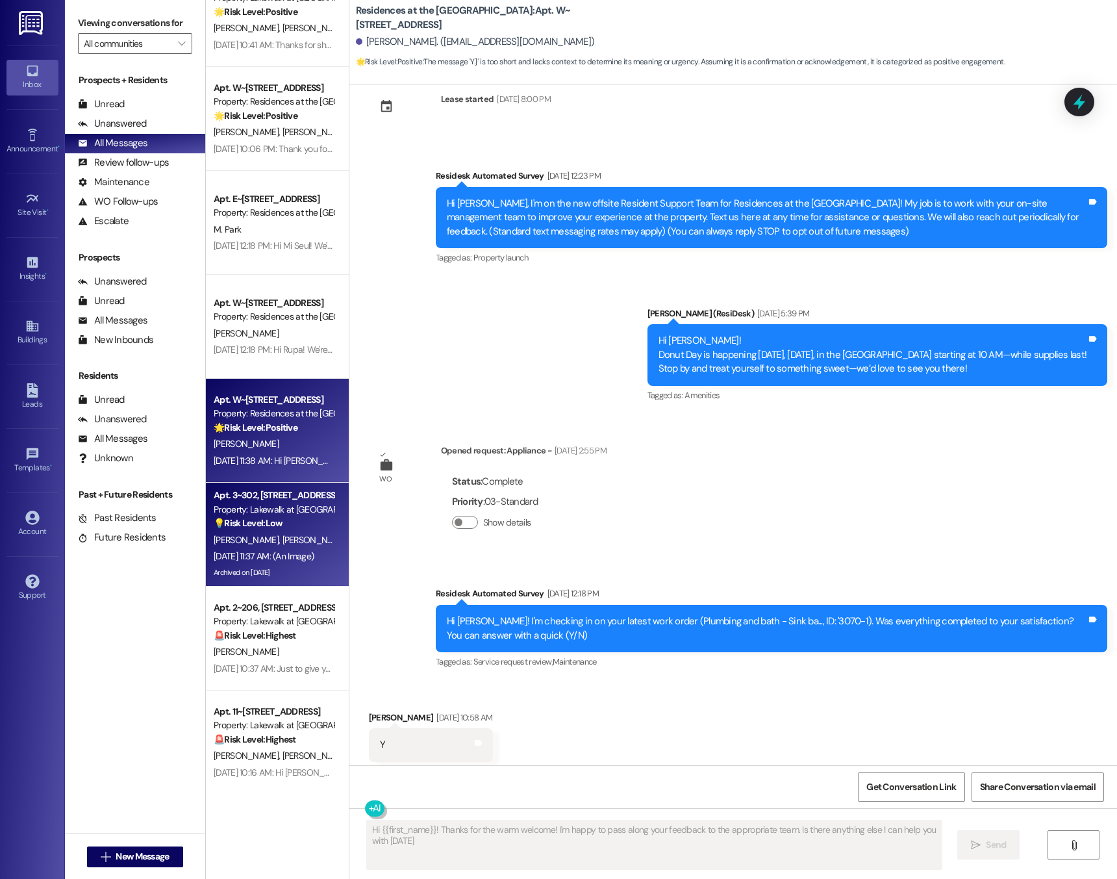
type textarea "Hi {{first_name}}! Thanks for the warm welcome! I'm happy to pass along your fe…"
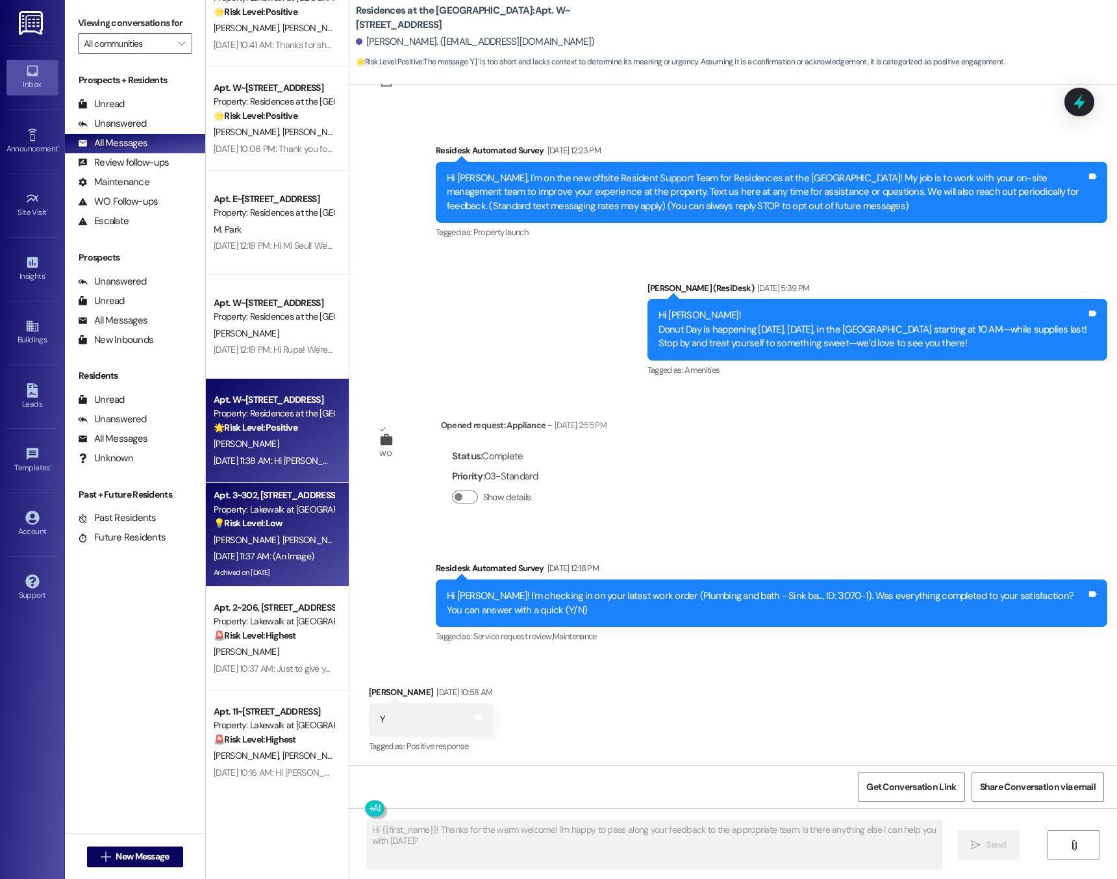
click at [254, 515] on div "Property: Lakewalk at [GEOGRAPHIC_DATA]" at bounding box center [274, 510] width 120 height 14
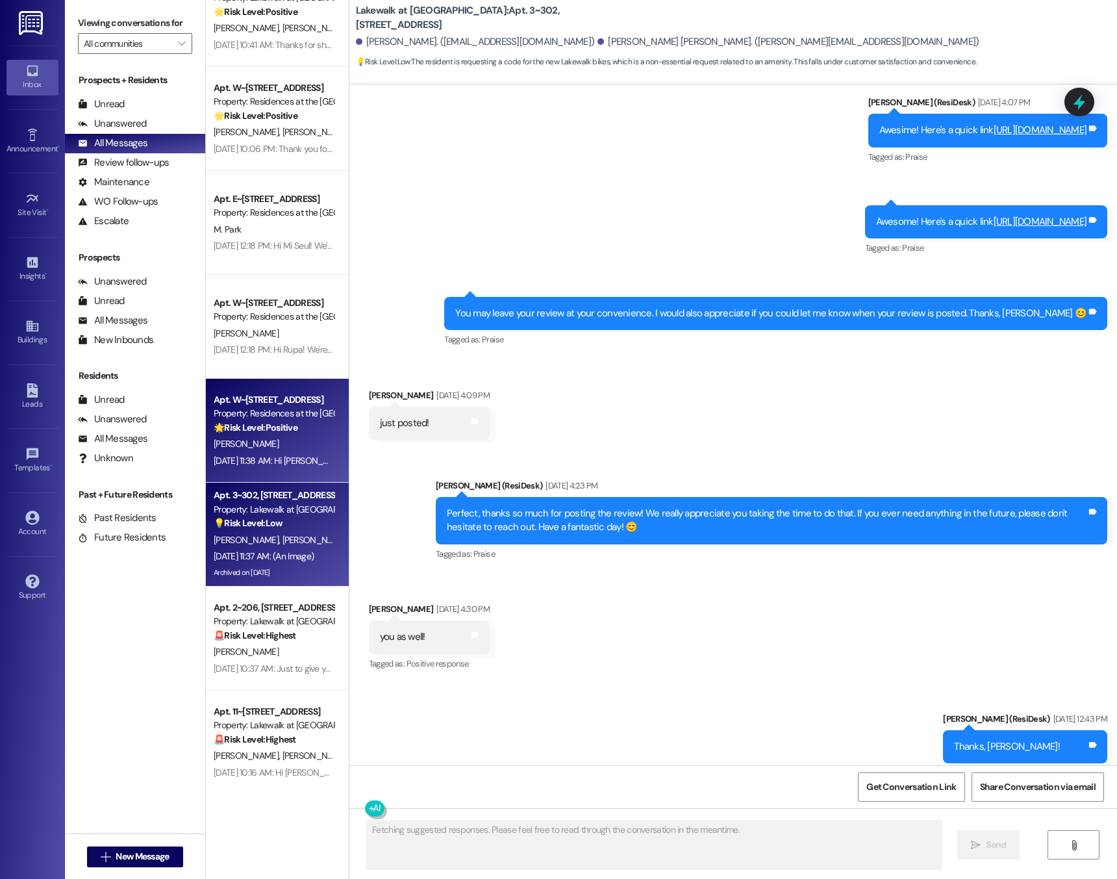
click at [255, 455] on div "[DATE] 11:38 AM: Hi [PERSON_NAME], it’s great to hear from you and I’m glad you…" at bounding box center [974, 461] width 1521 height 12
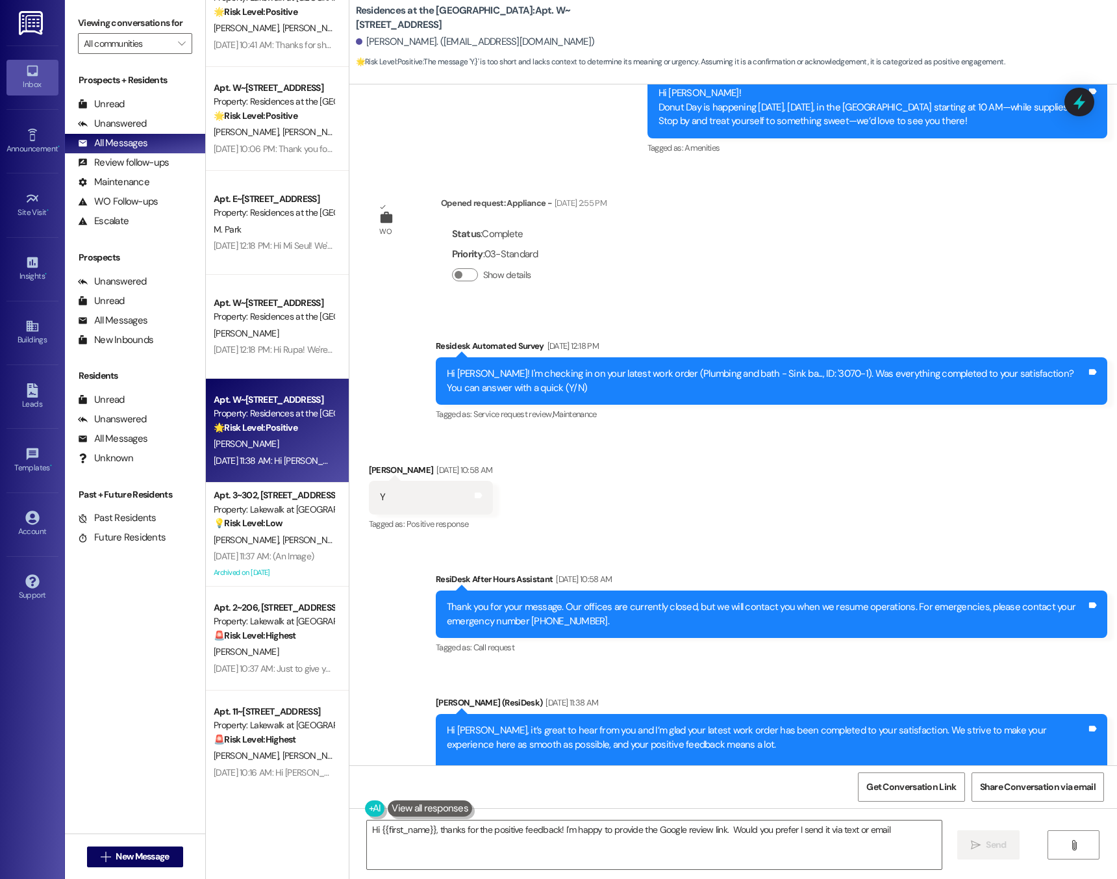
type textarea "Hi {{first_name}}, thanks for the positive feedback! I'm happy to provide the G…"
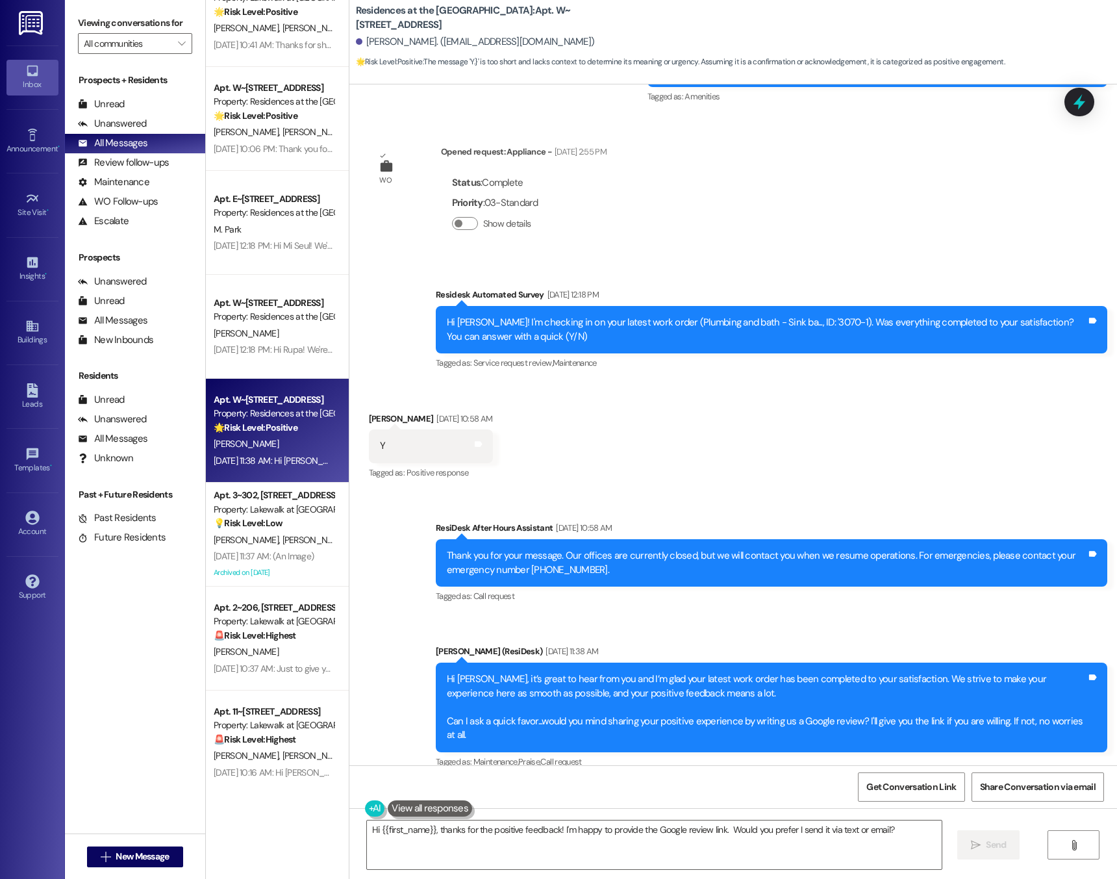
scroll to position [333, 0]
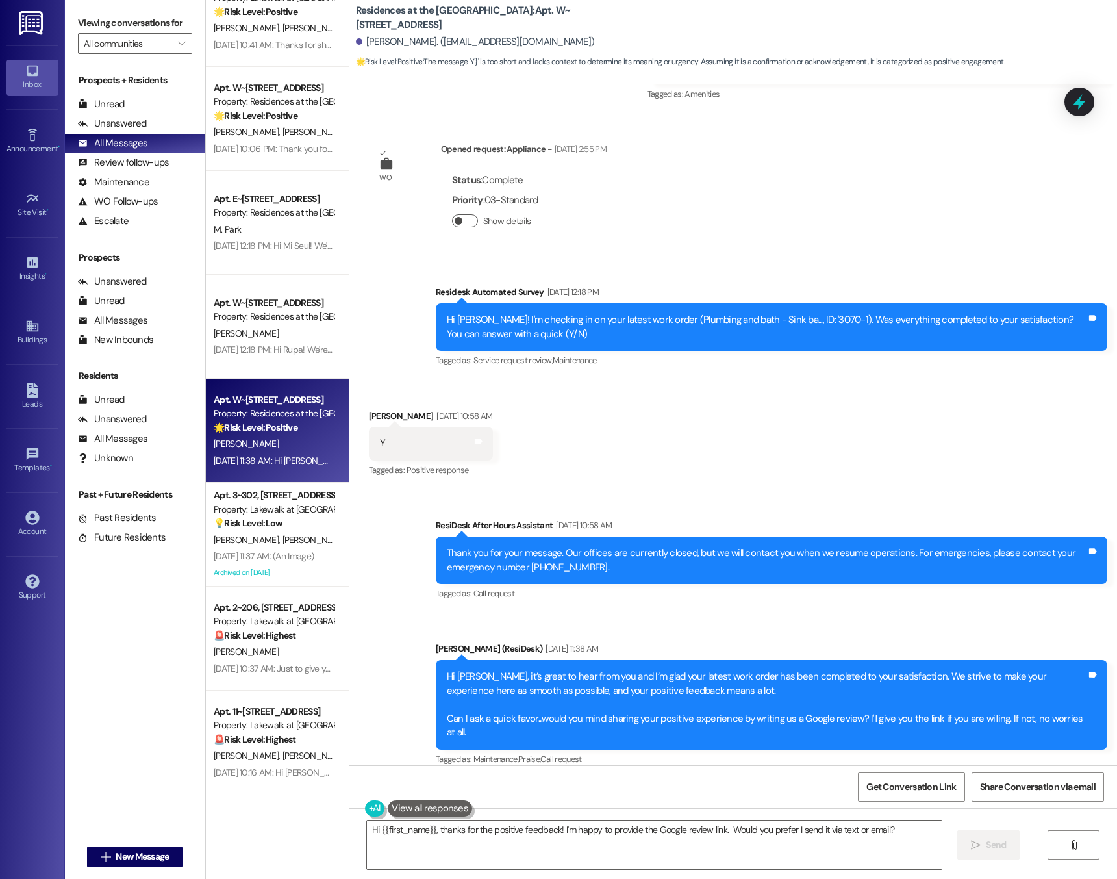
click at [452, 226] on button "Show details" at bounding box center [465, 220] width 26 height 13
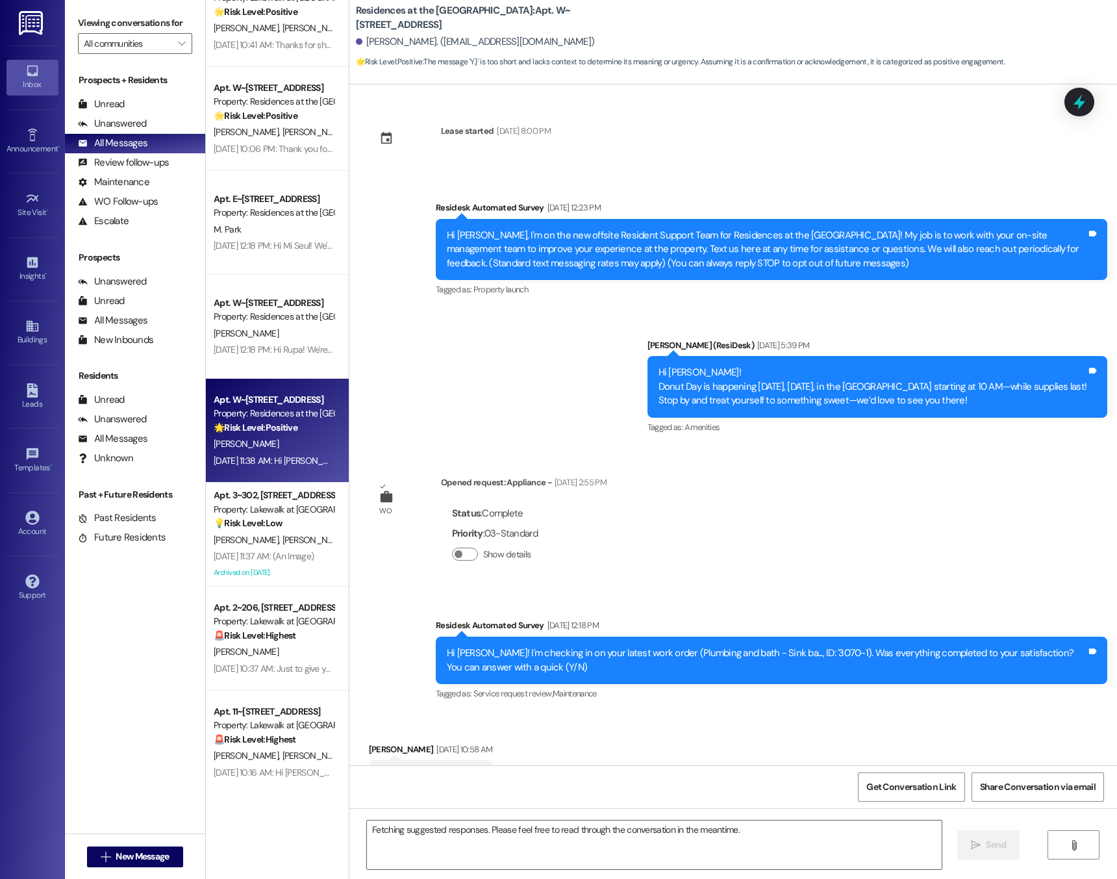
scroll to position [57, 0]
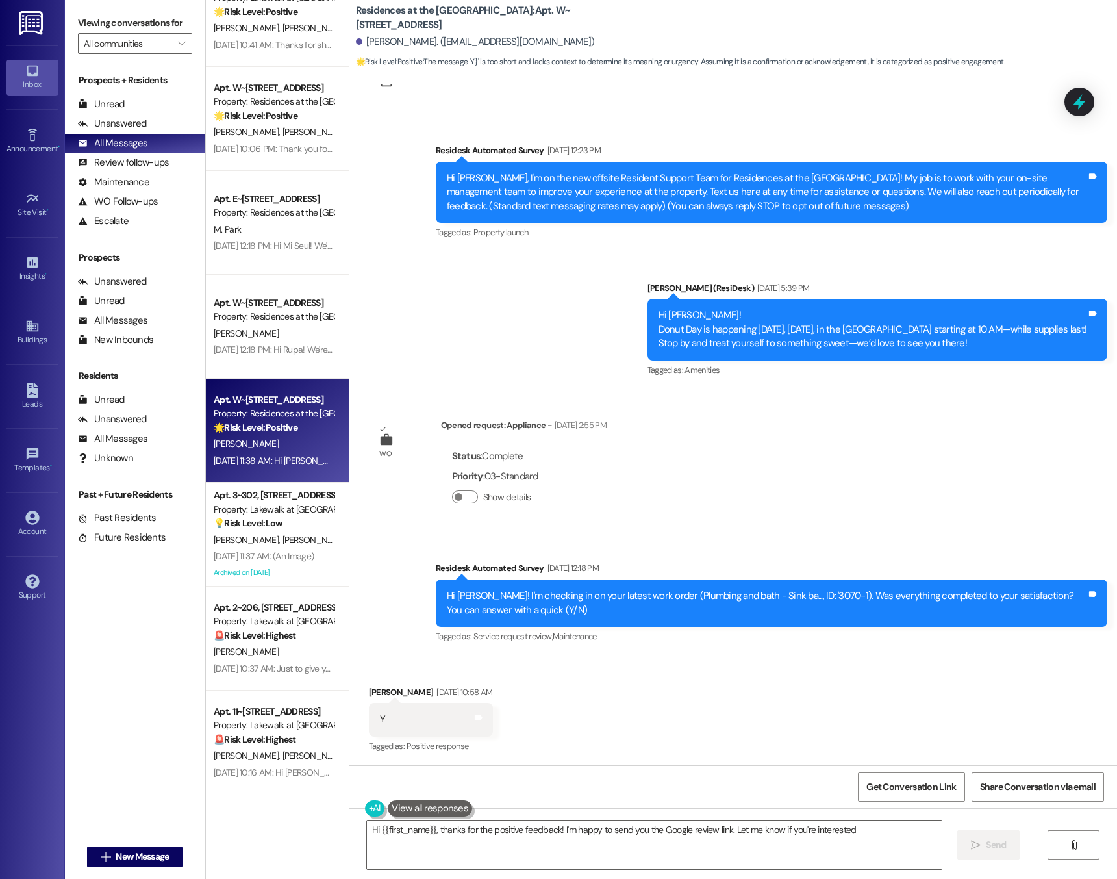
type textarea "Hi {{first_name}}, thanks for the positive feedback! I'm happy to send you the …"
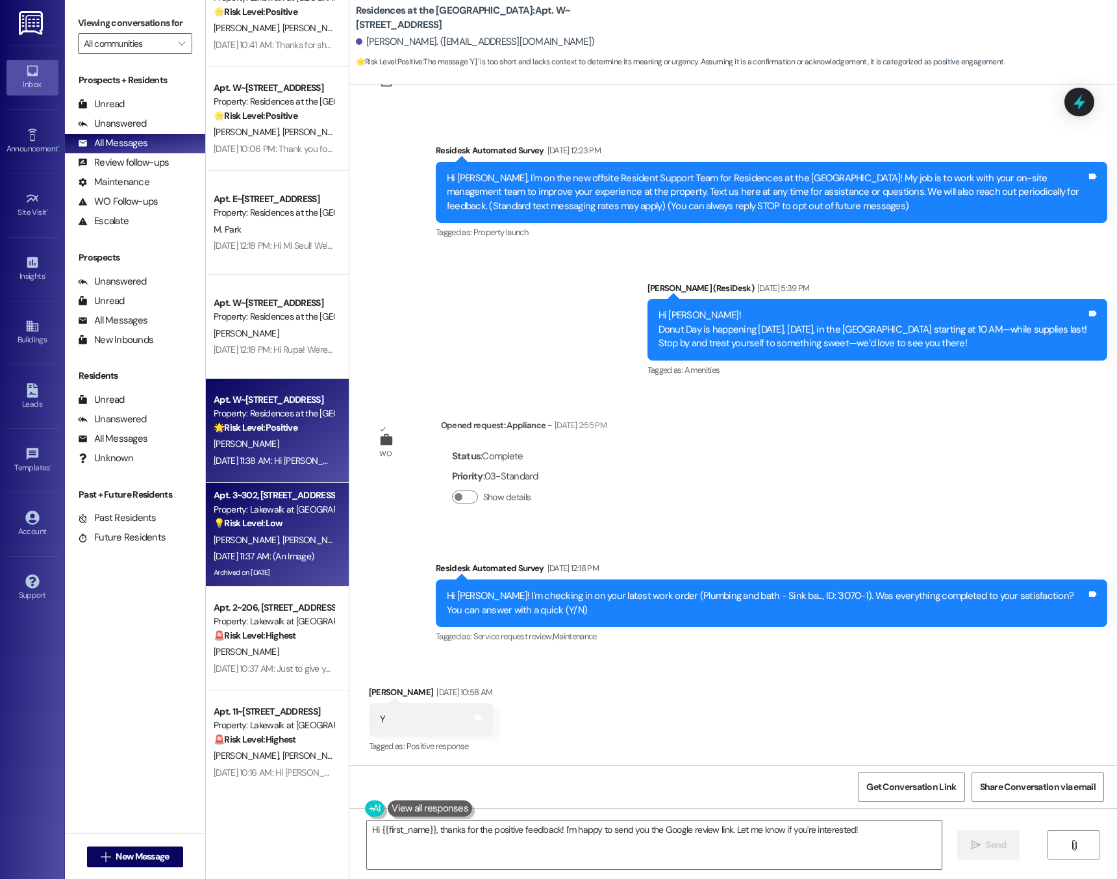
click at [234, 500] on div "Apt. 3~302, [STREET_ADDRESS]" at bounding box center [274, 495] width 120 height 14
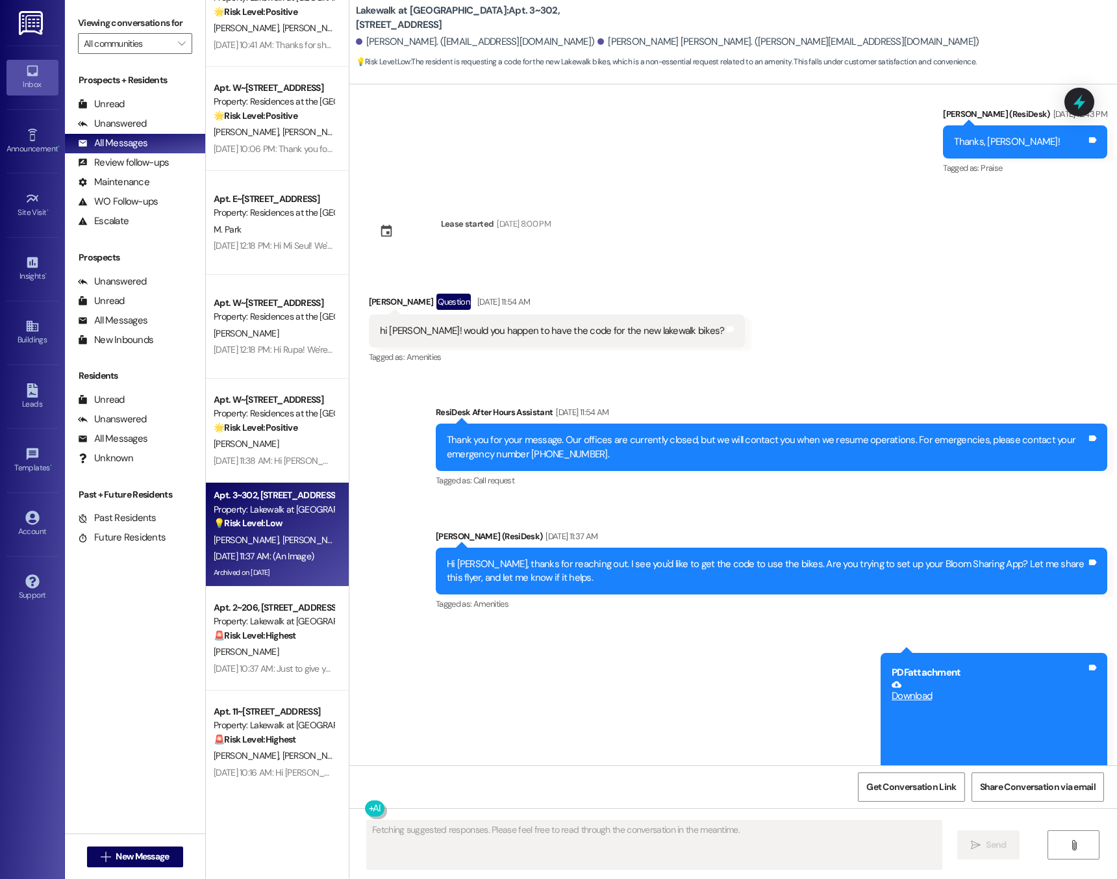
scroll to position [2007, 0]
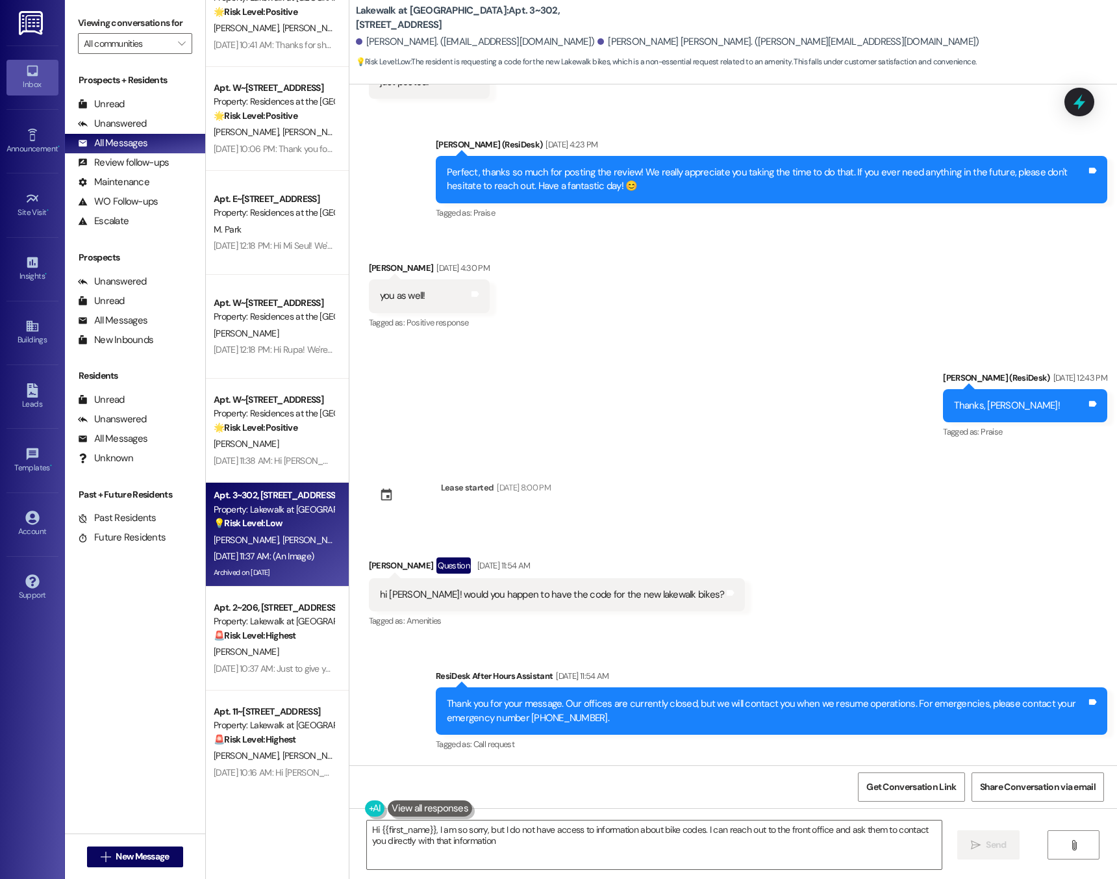
type textarea "Hi {{first_name}}, I am so sorry, but I do not have access to information about…"
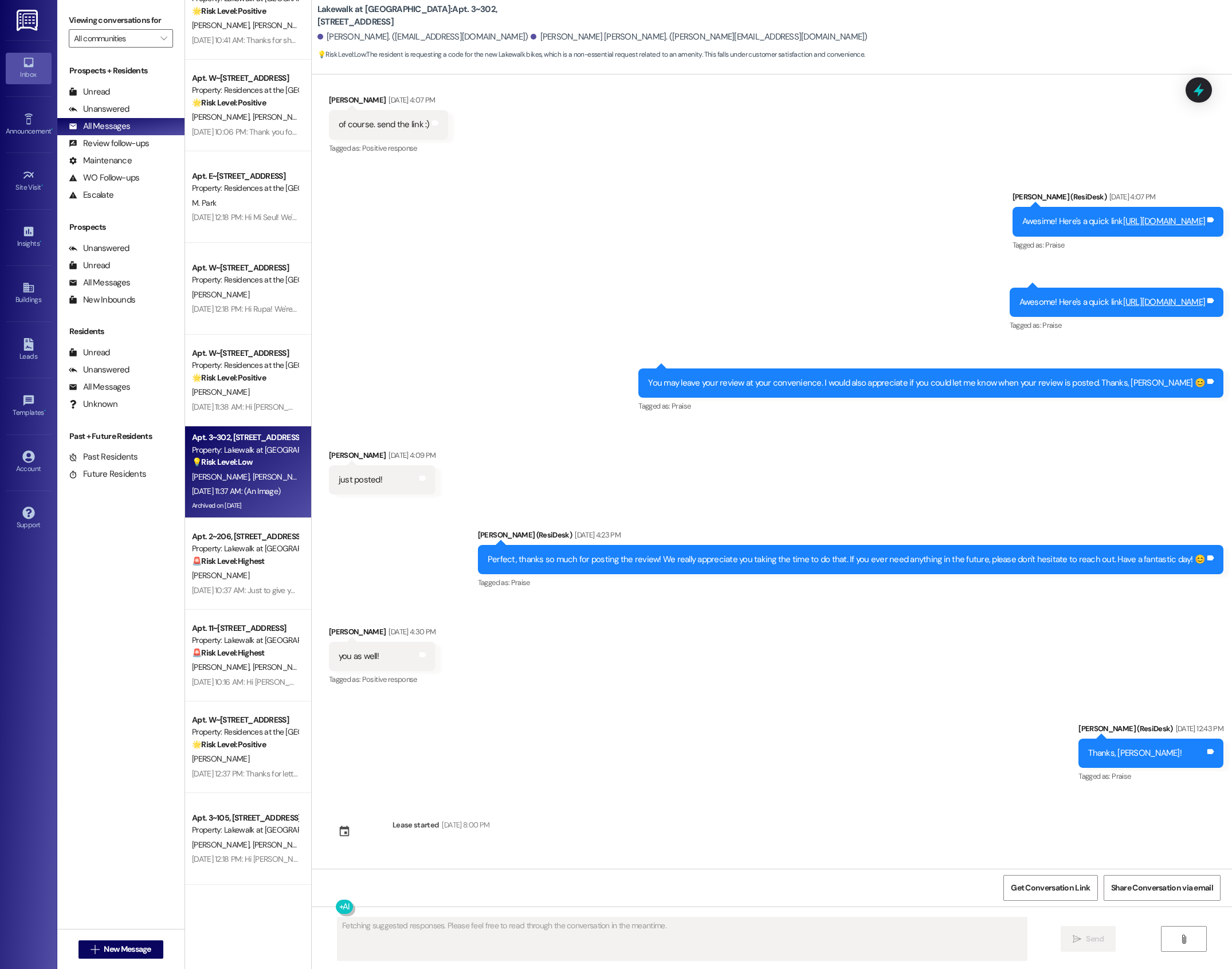
scroll to position [1333, 0]
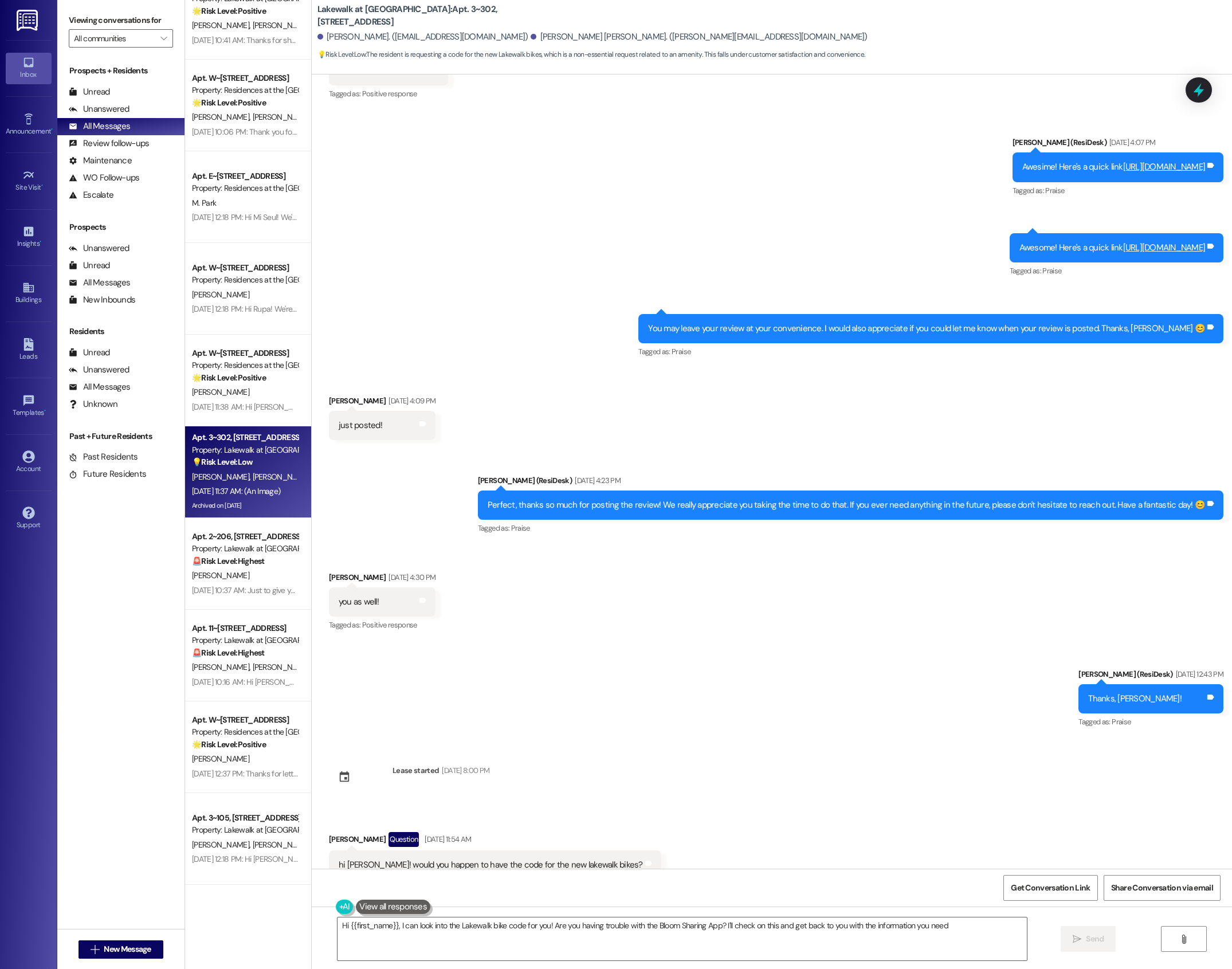
type textarea "Hi {{first_name}}, I can look into the Lakewalk bike code for you! Are you havi…"
click at [258, 543] on div "Property: Lakewalk at [GEOGRAPHIC_DATA]" at bounding box center [245, 549] width 106 height 12
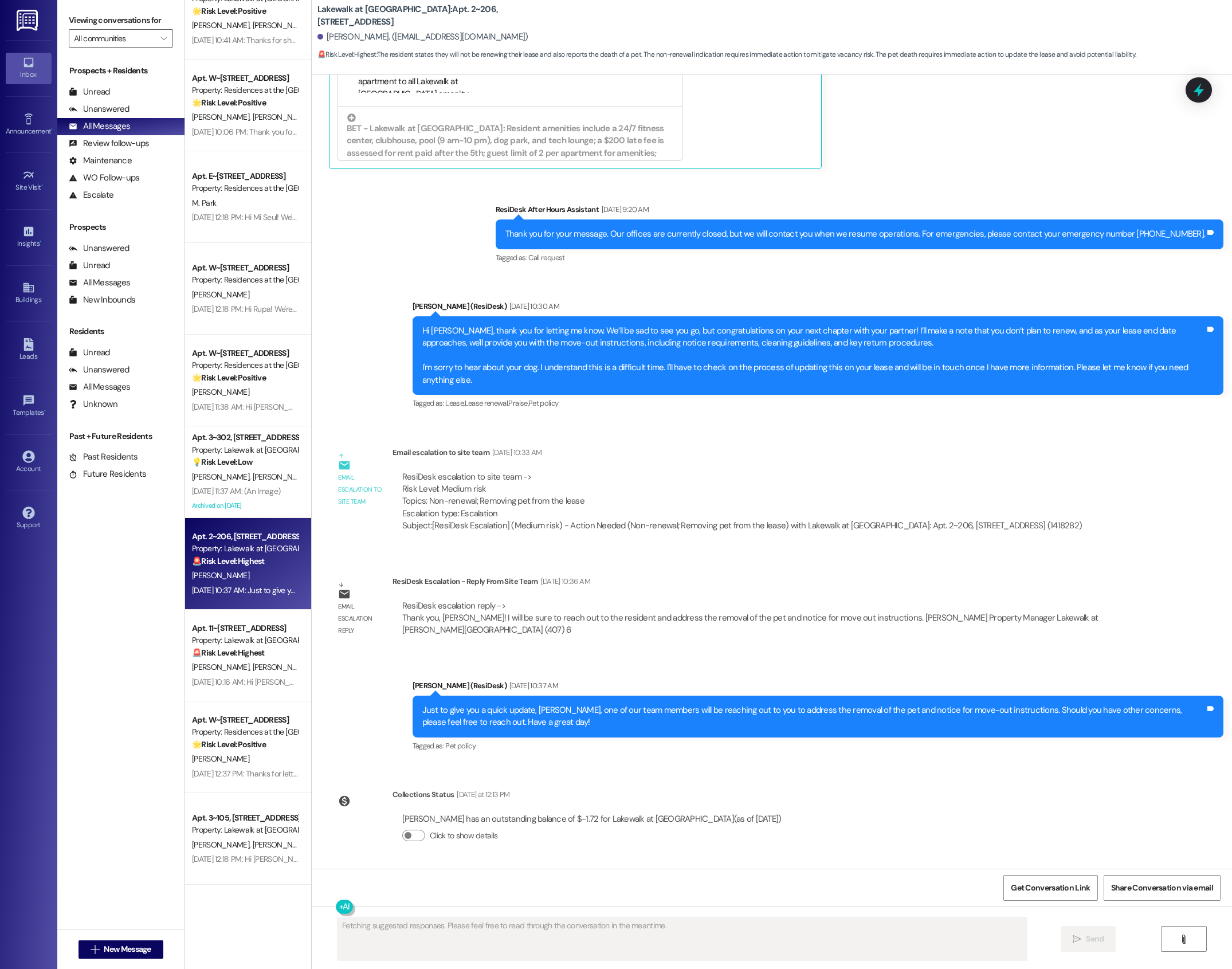
scroll to position [952, 0]
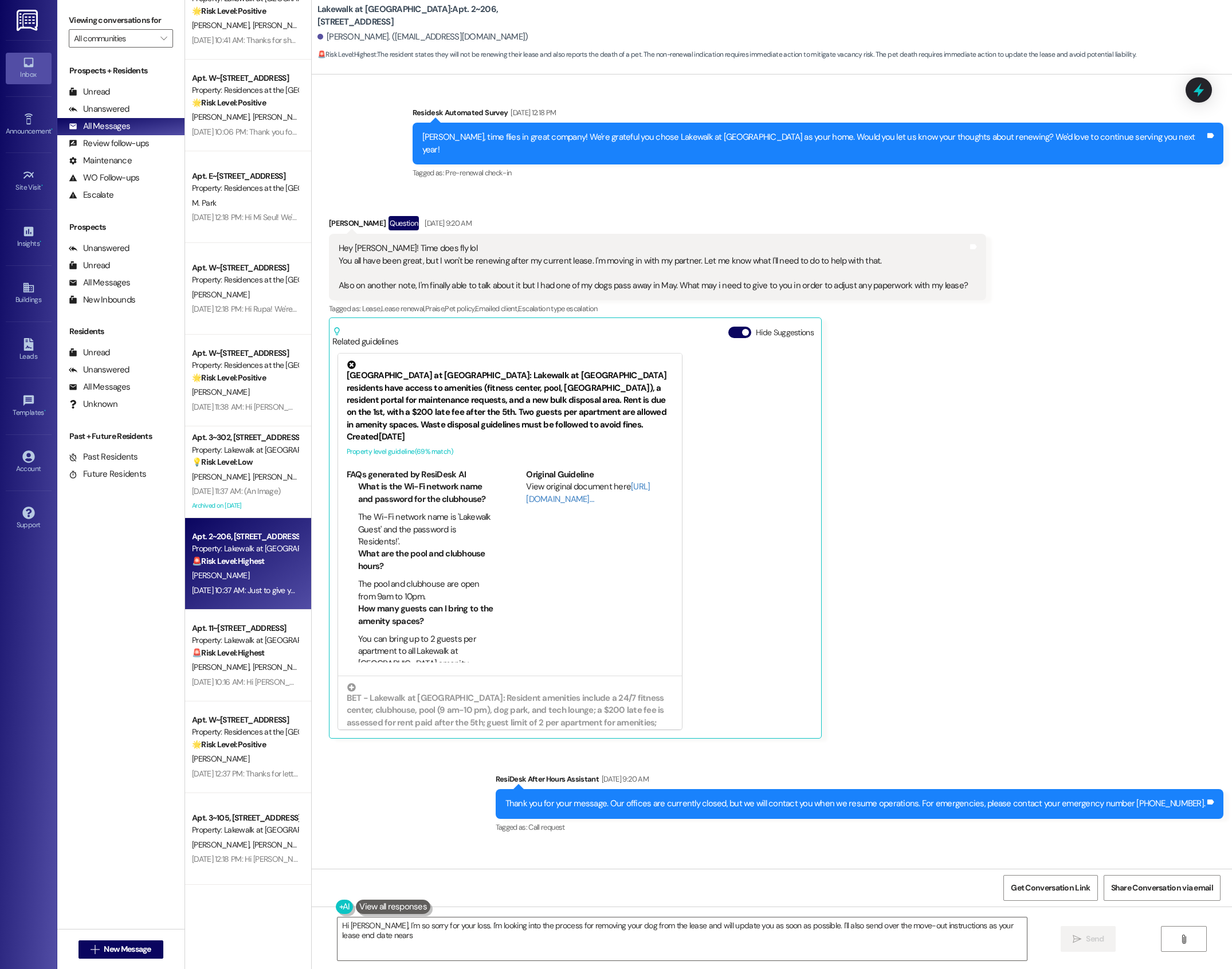
type textarea "Hi [PERSON_NAME], I'm so sorry for your loss. I'm looking into the process for …"
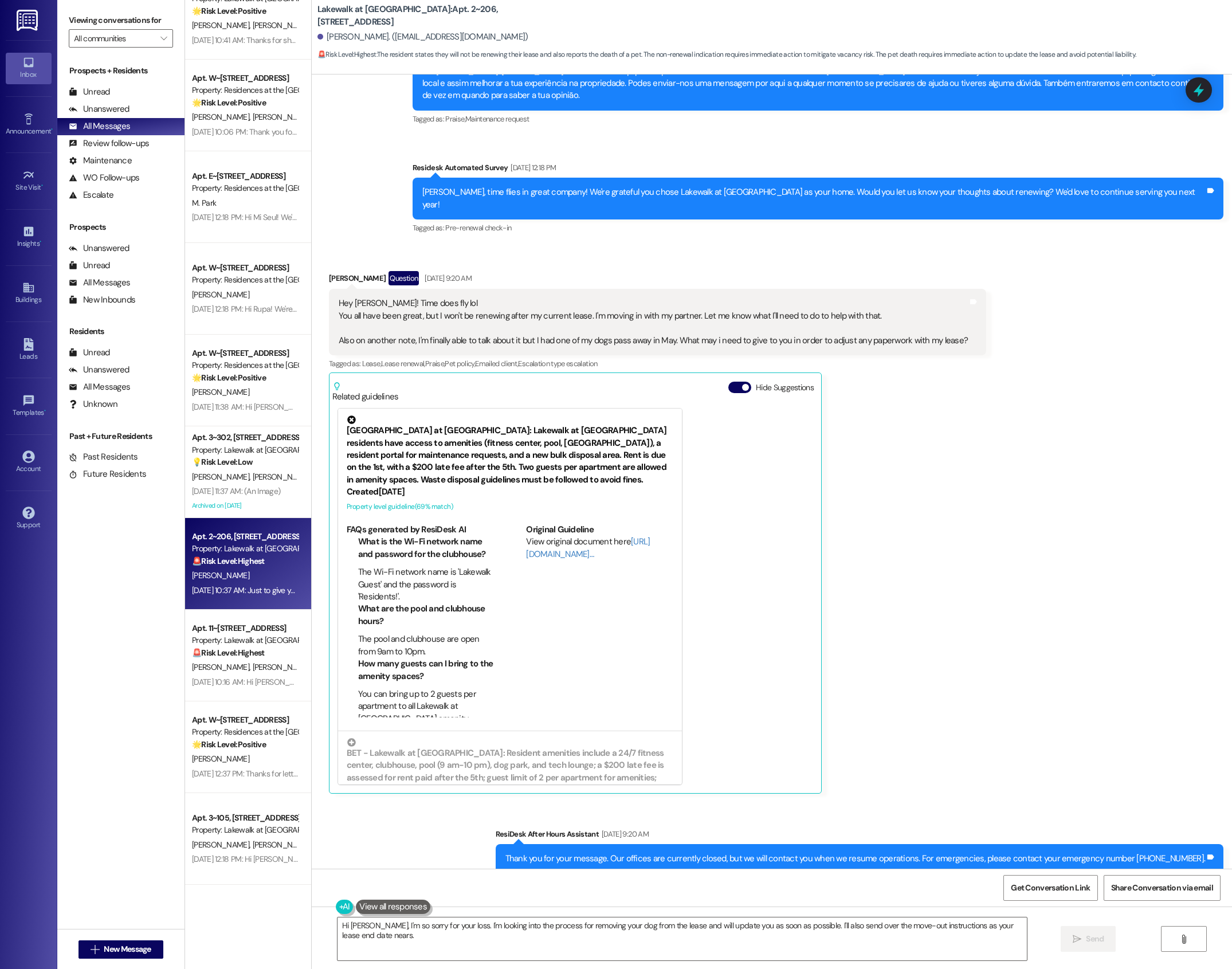
click at [732, 376] on div "Related guidelines Hide Suggestions" at bounding box center [575, 389] width 486 height 27
click at [742, 384] on span "button" at bounding box center [746, 387] width 7 height 7
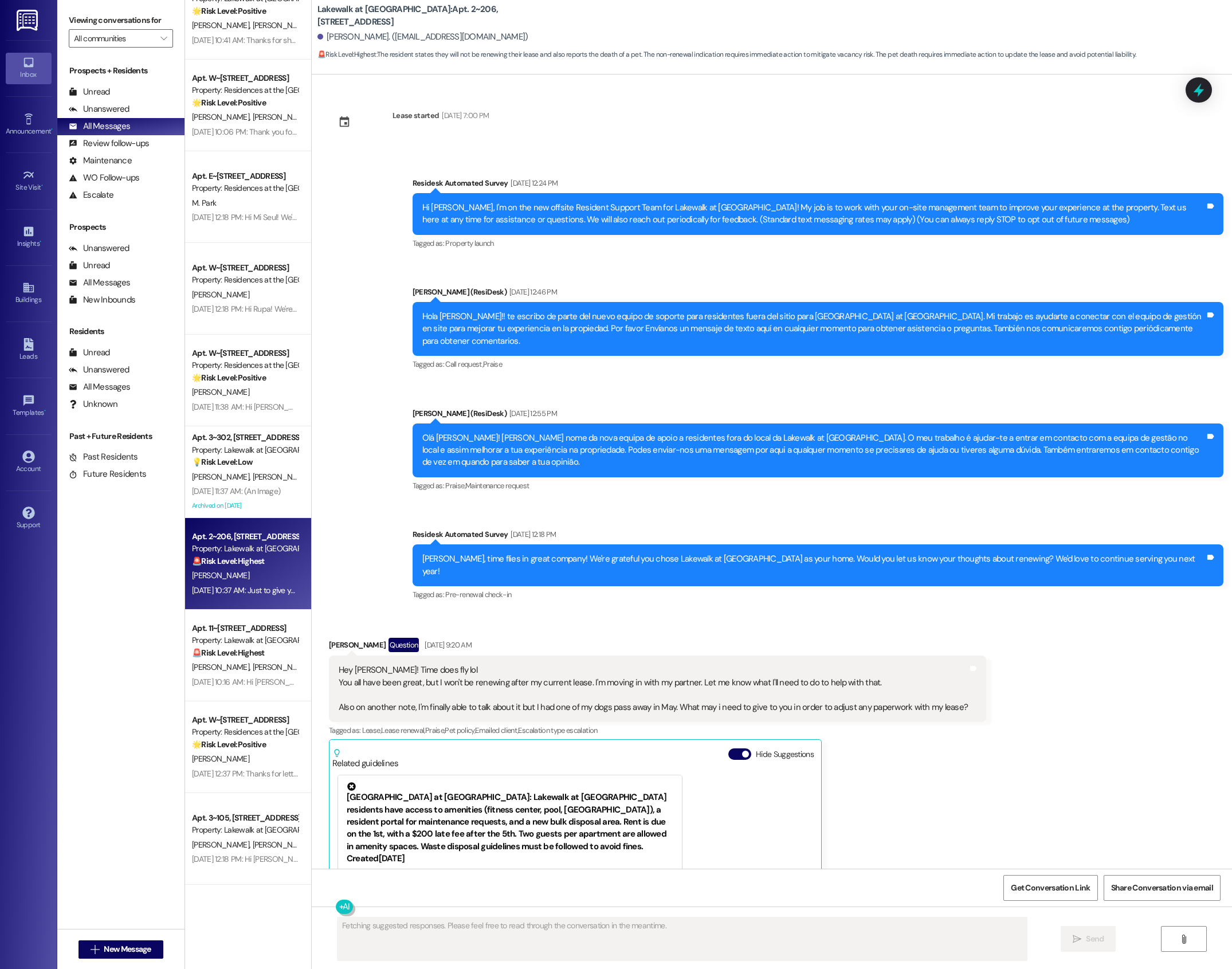
scroll to position [264, 0]
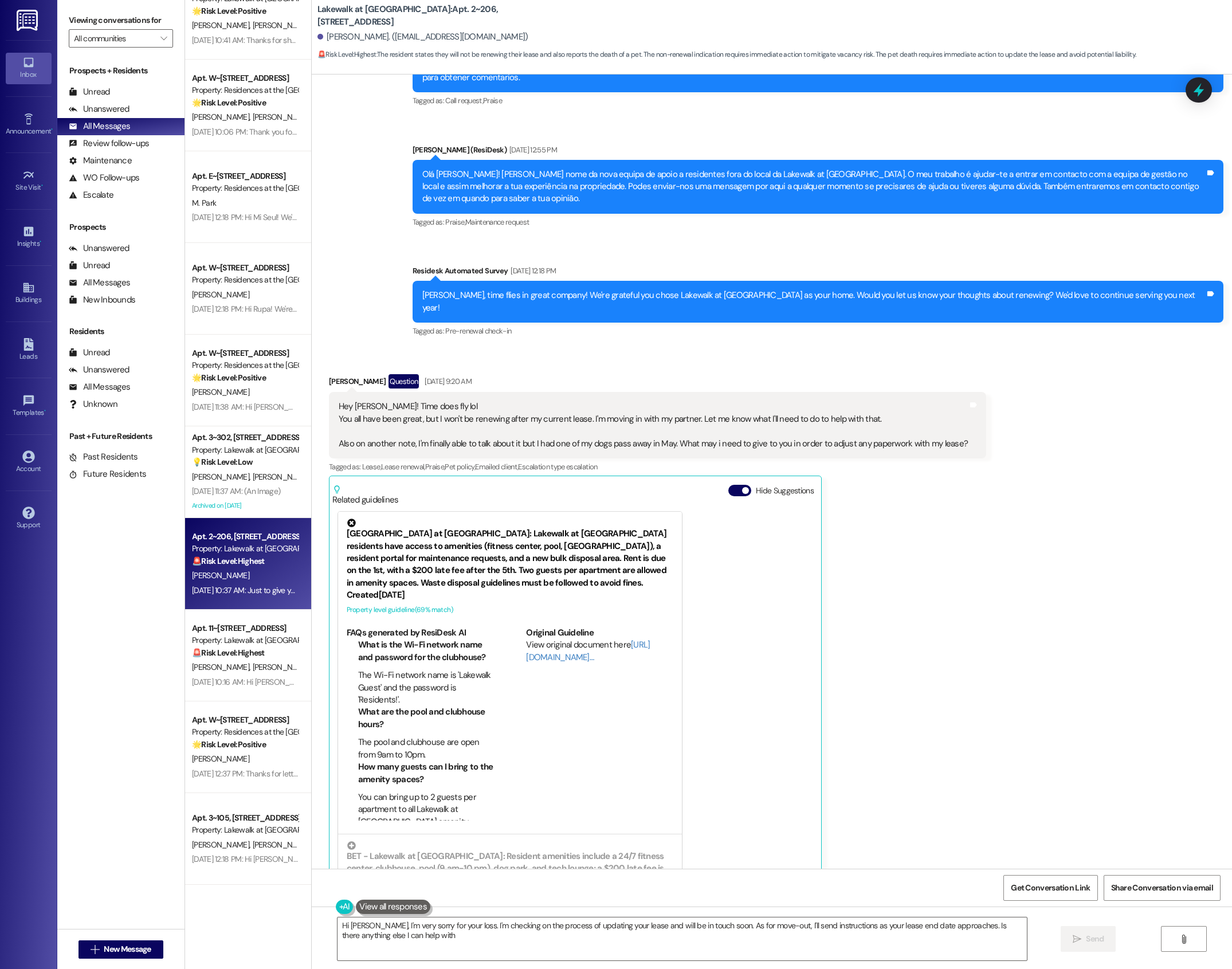
type textarea "Hi [PERSON_NAME], I'm very sorry for your loss. I'm checking on the process of …"
